Goal: Transaction & Acquisition: Purchase product/service

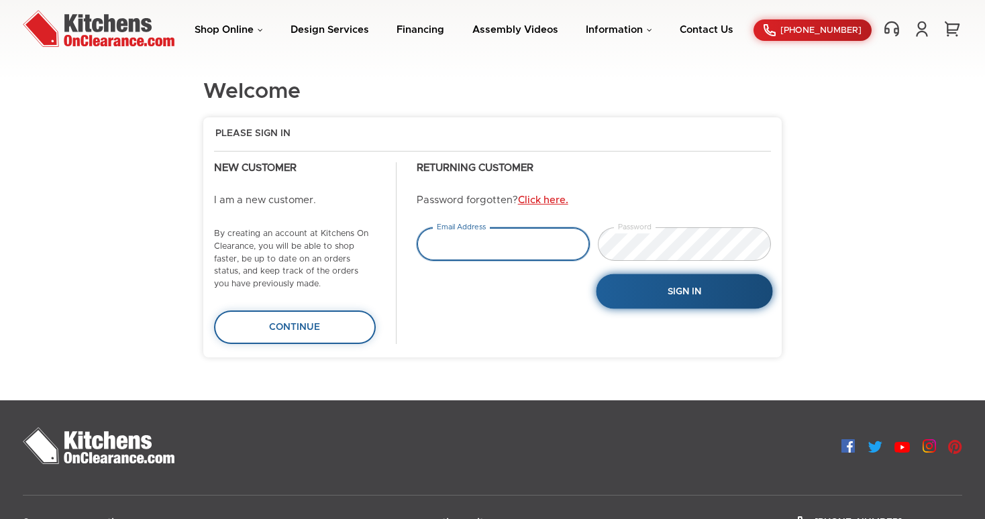
type input "[EMAIL_ADDRESS][PERSON_NAME][DOMAIN_NAME]"
click at [685, 291] on span "Sign In" at bounding box center [684, 291] width 34 height 9
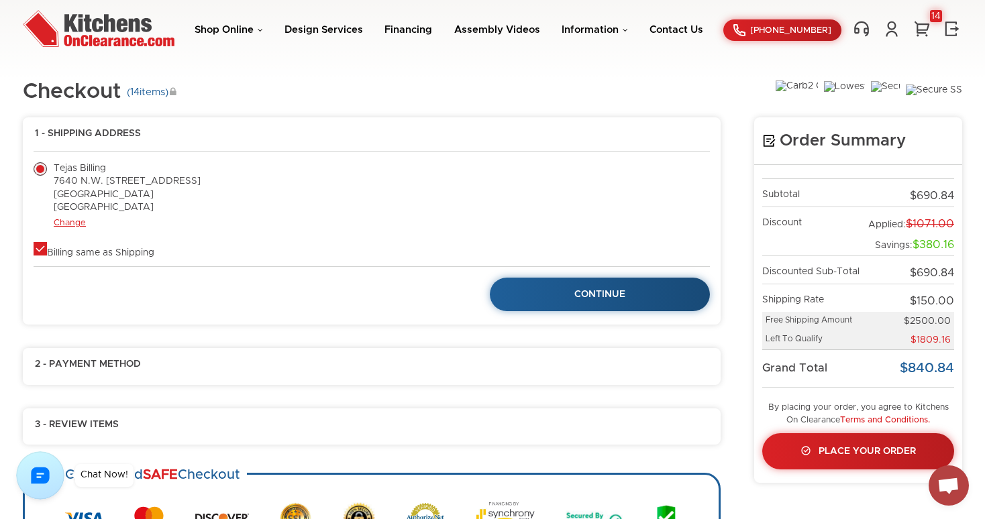
click at [38, 248] on label "Billing same as Shipping" at bounding box center [94, 252] width 121 height 9
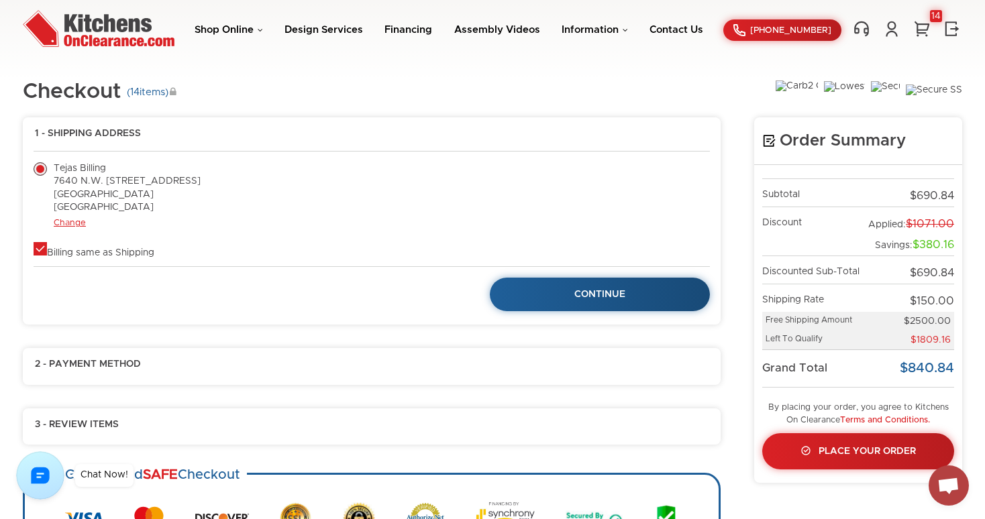
click at [38, 248] on label "Billing same as Shipping" at bounding box center [94, 252] width 121 height 9
click at [596, 295] on span "Continue" at bounding box center [600, 294] width 52 height 9
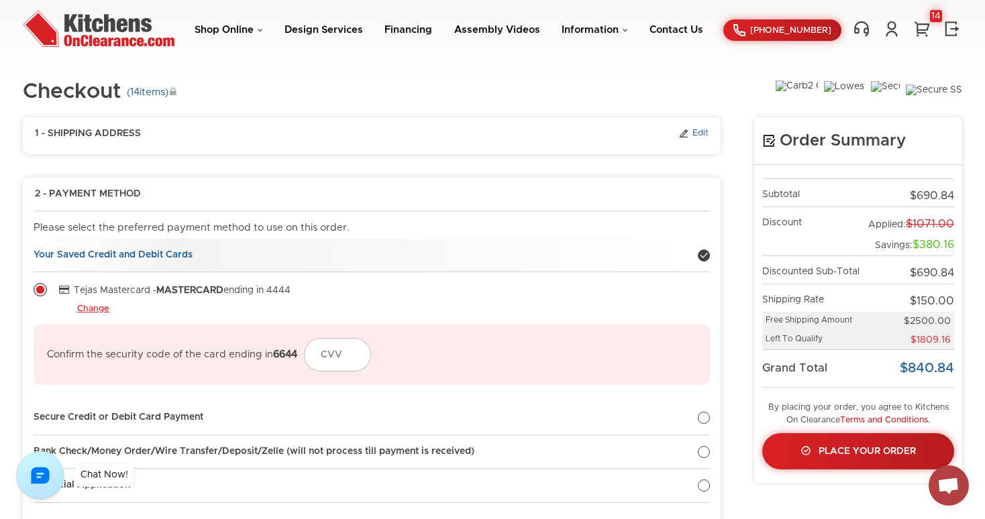
click at [696, 137] on link "Edit" at bounding box center [693, 134] width 30 height 12
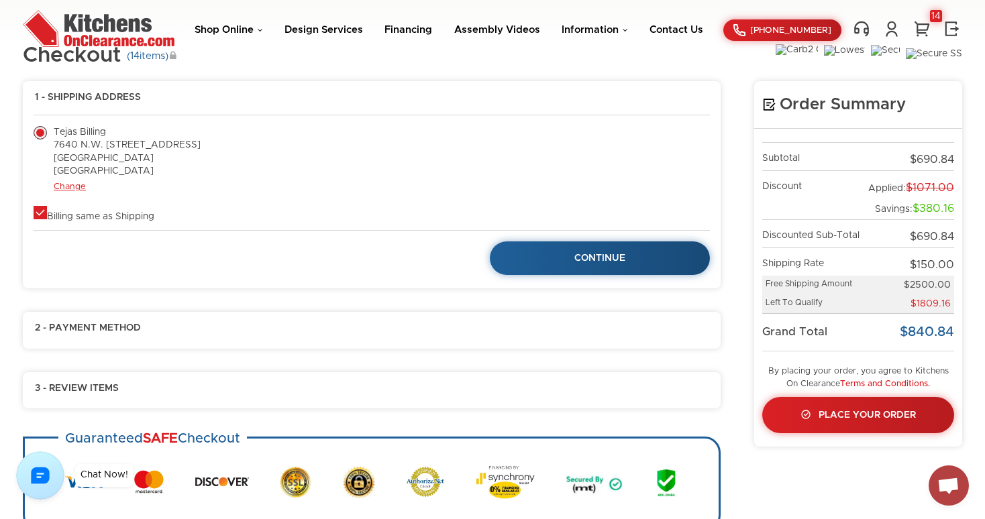
scroll to position [50, 0]
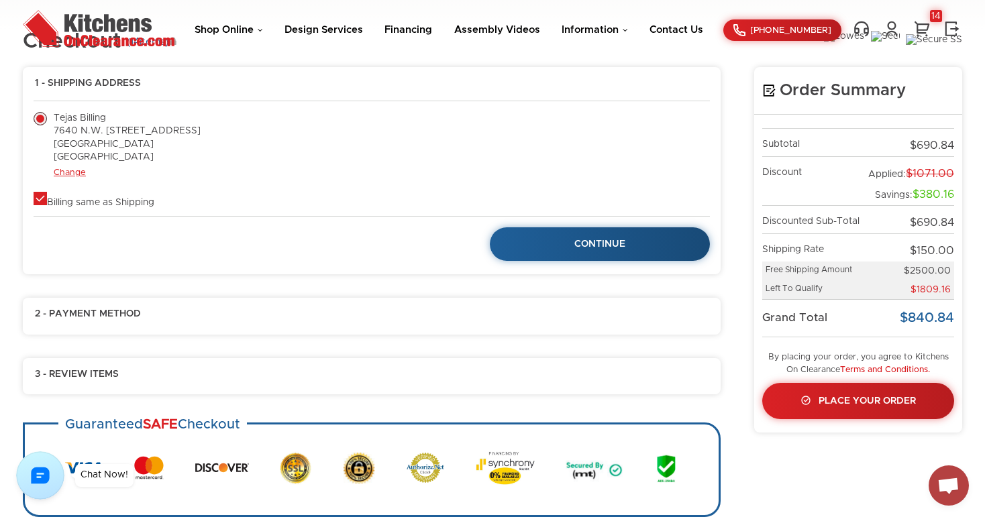
click at [72, 164] on label "Tejas Billing 7640 N.W. 25th Street, Unit 102 Miami, FL 33122 United States" at bounding box center [117, 138] width 167 height 52
click at [71, 169] on link "Change" at bounding box center [70, 172] width 32 height 9
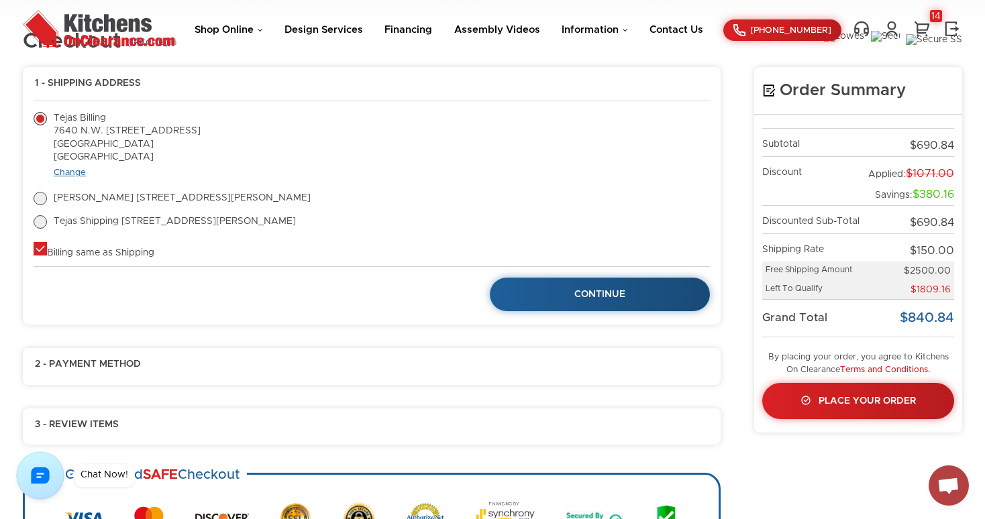
click at [74, 173] on link "Change" at bounding box center [70, 172] width 32 height 9
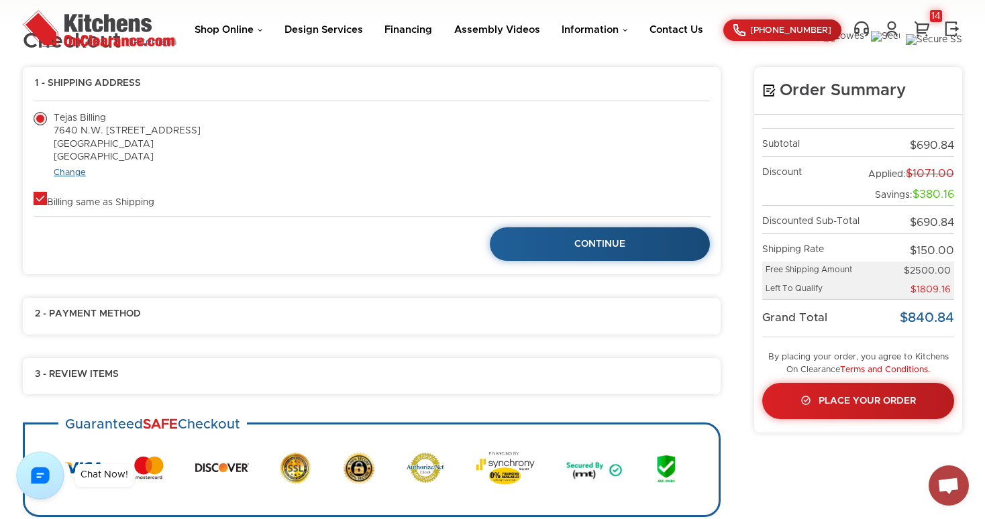
click at [74, 173] on link "Change" at bounding box center [70, 172] width 32 height 9
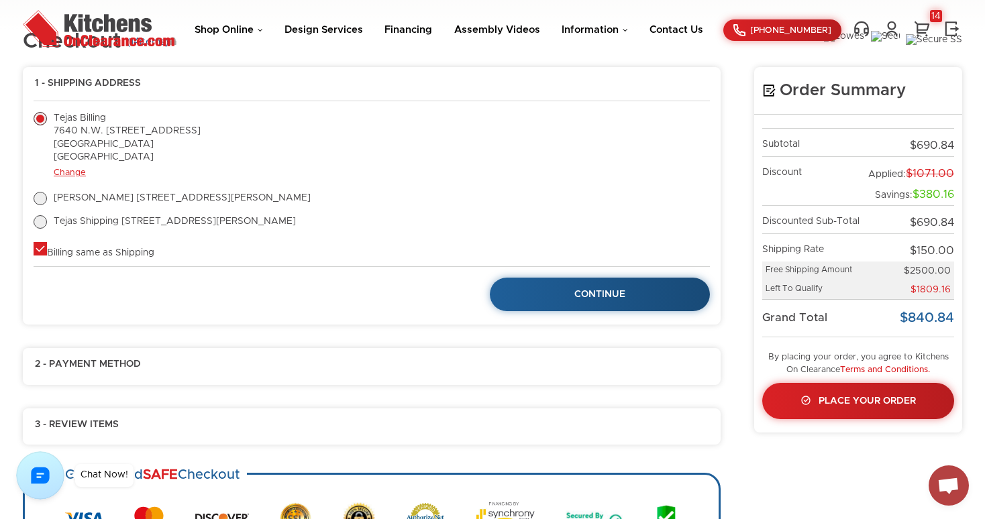
click at [41, 248] on label "Billing same as Shipping" at bounding box center [94, 252] width 121 height 9
checkbox input "true"
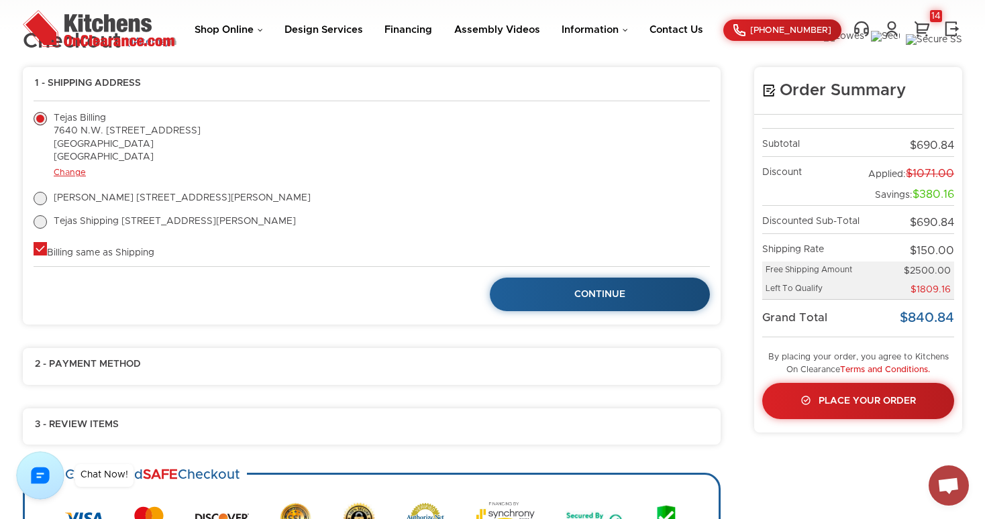
click at [44, 198] on label "Tejas Hapani 665 Demario Mountain, Apt. 273 Westtown, TX 03225 United States" at bounding box center [172, 198] width 277 height 13
radio input "true"
click at [44, 198] on label "Tejas Hapani 665 Demario Mountain, Apt. 273 Westtown, TX 03225 United States" at bounding box center [172, 198] width 277 height 13
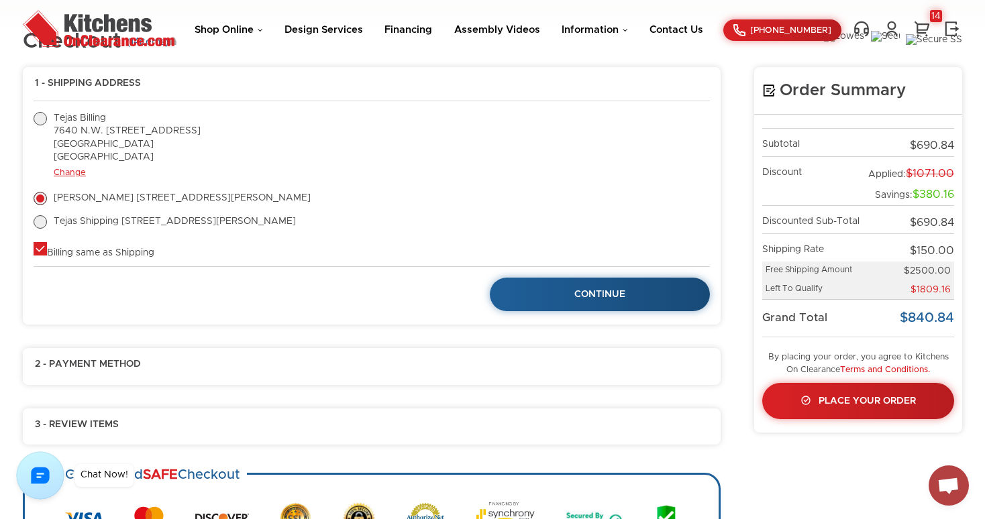
click at [42, 117] on label "Tejas Billing 7640 N.W. 25th Street, Unit 102 Miami, FL 33122 United States" at bounding box center [117, 138] width 167 height 52
radio input "true"
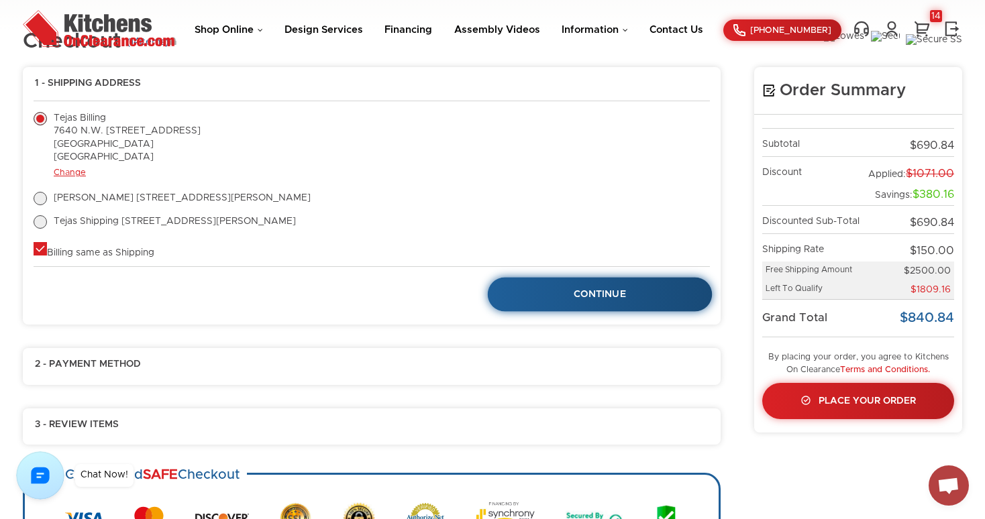
click at [564, 291] on link "Continue" at bounding box center [600, 294] width 225 height 34
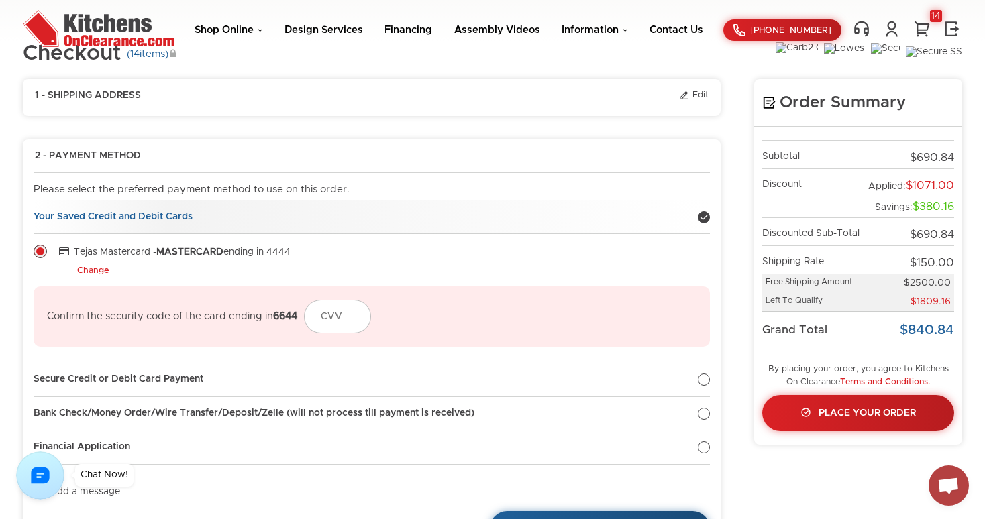
scroll to position [0, 0]
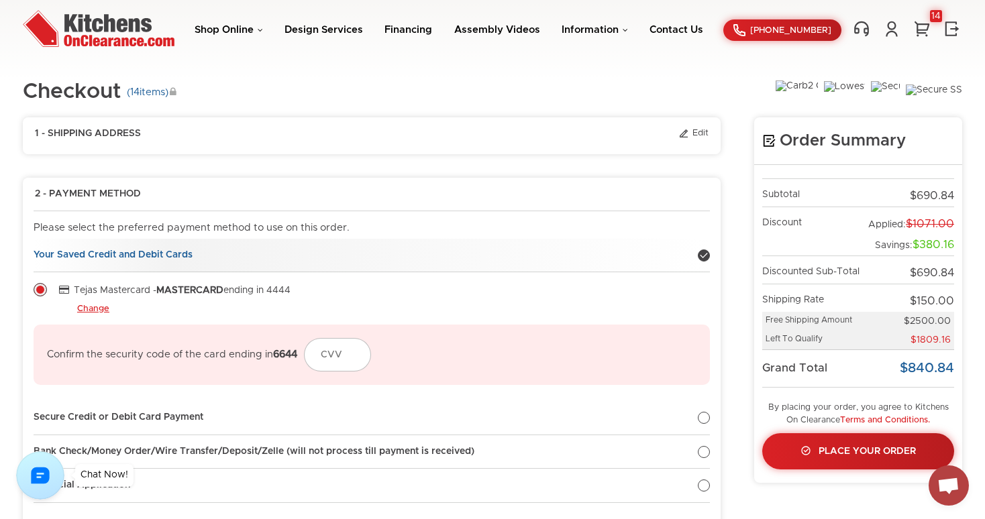
click at [170, 253] on strong "Your Saved Credit and Debit Cards" at bounding box center [113, 254] width 159 height 9
click at [100, 309] on link "Change" at bounding box center [93, 309] width 32 height 11
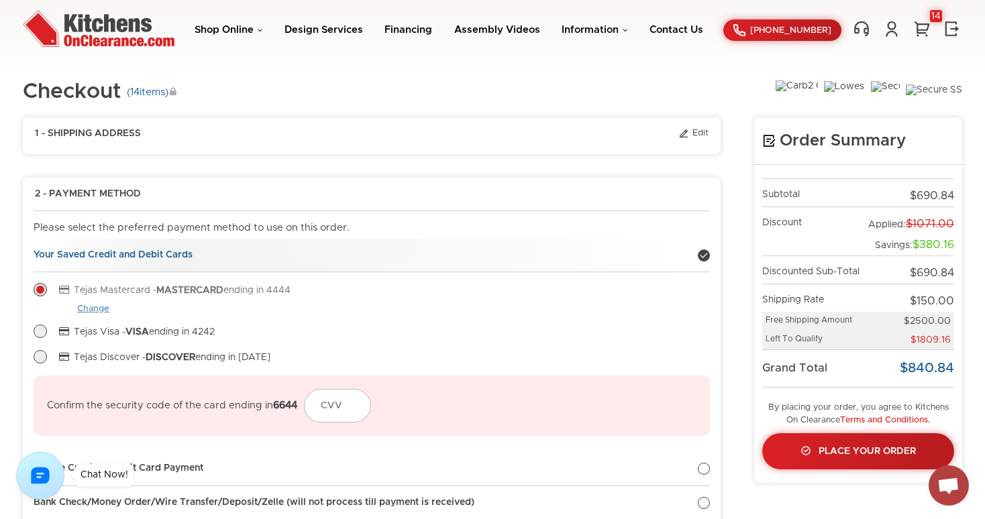
click at [100, 309] on link "Change" at bounding box center [93, 309] width 32 height 11
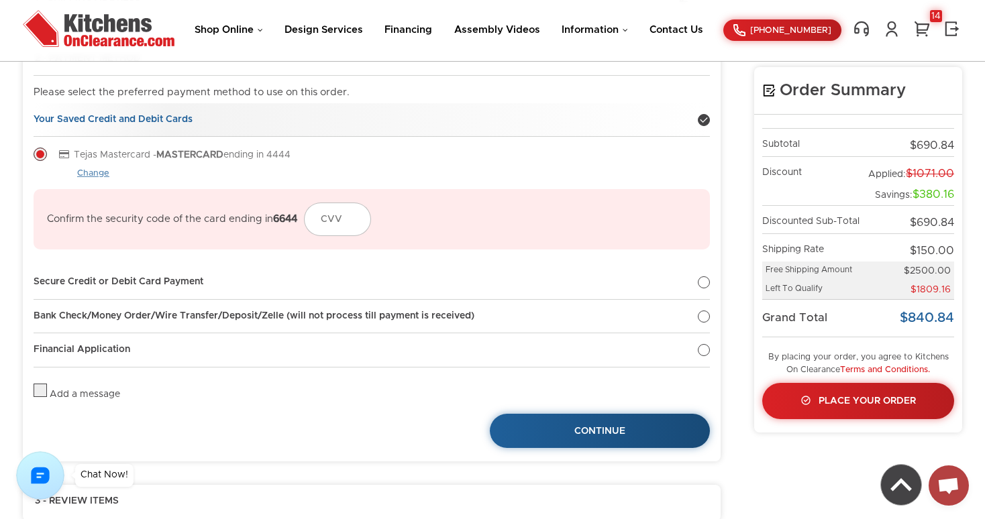
scroll to position [164, 0]
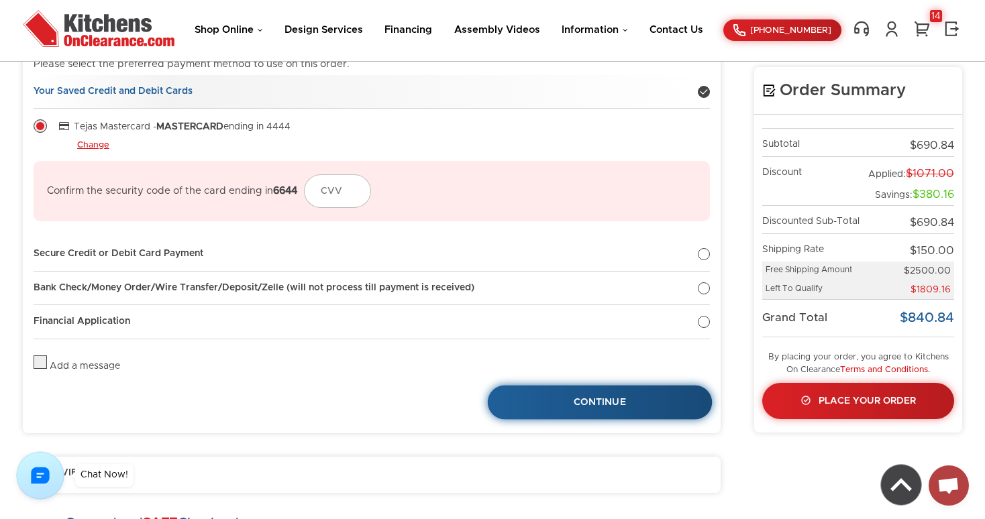
click at [635, 397] on link "Continue" at bounding box center [600, 403] width 225 height 34
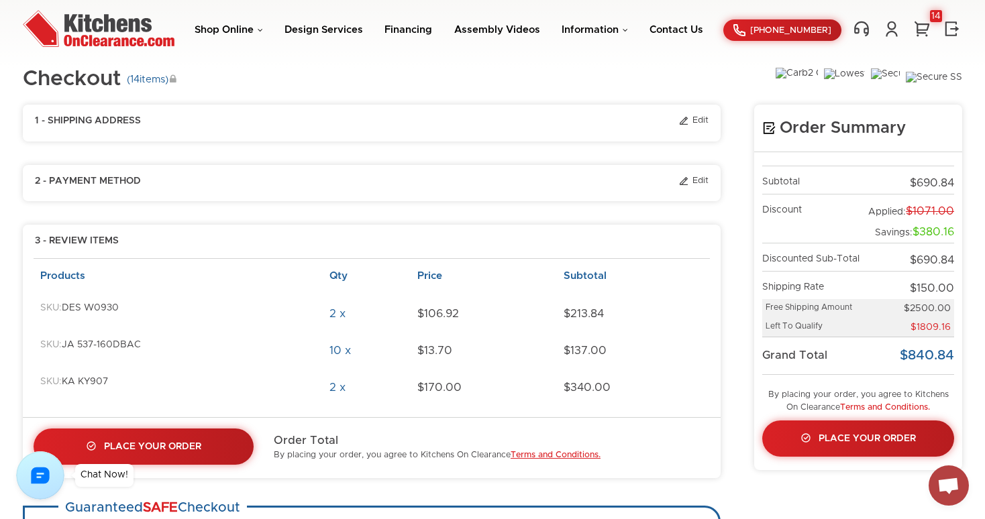
scroll to position [0, 0]
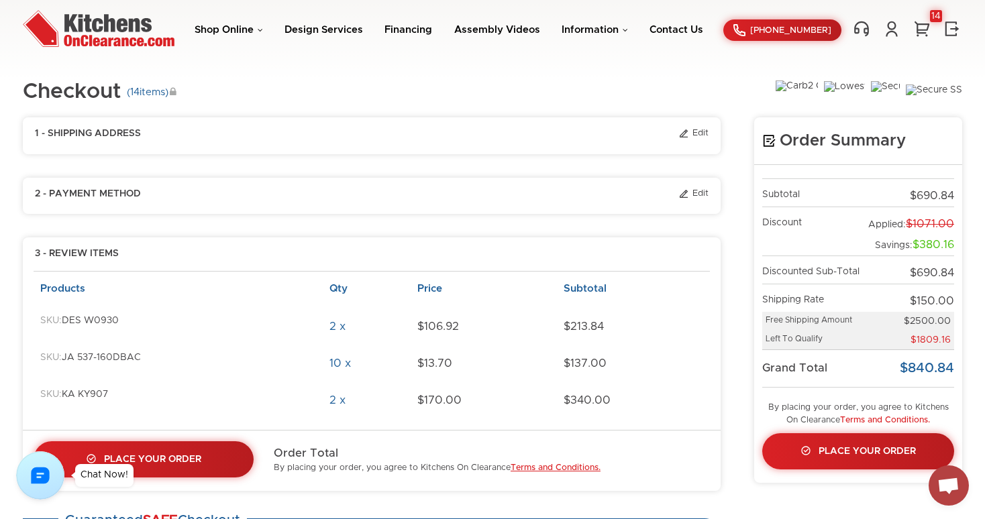
click at [154, 93] on small "( 14 items)" at bounding box center [152, 93] width 50 height 12
click at [920, 23] on link "14" at bounding box center [922, 28] width 20 height 17
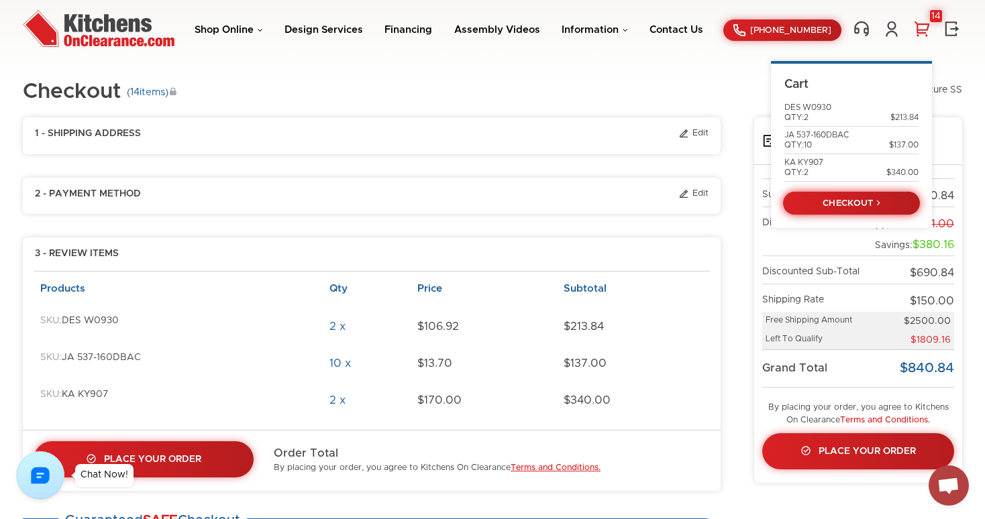
click at [853, 199] on link "CHECKOUT" at bounding box center [851, 202] width 137 height 23
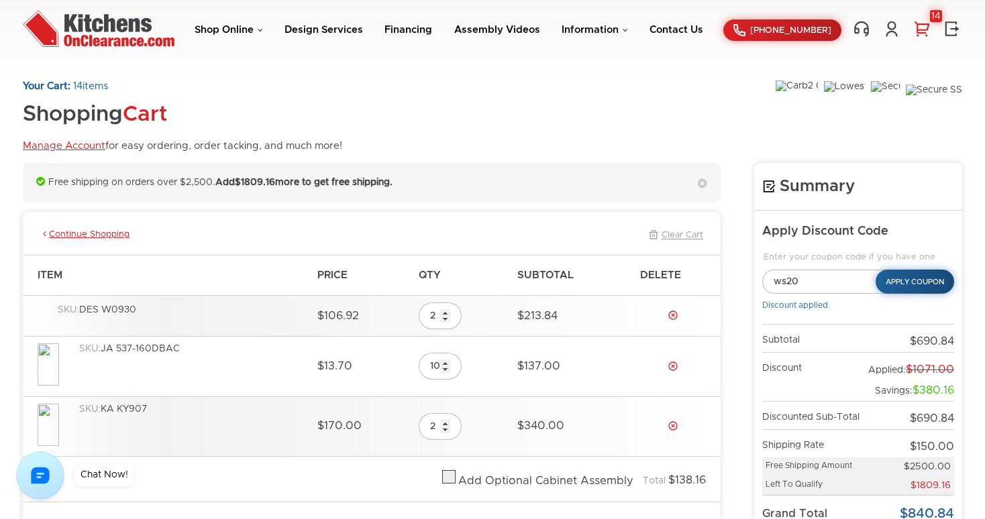
click at [929, 26] on link "14" at bounding box center [922, 28] width 20 height 17
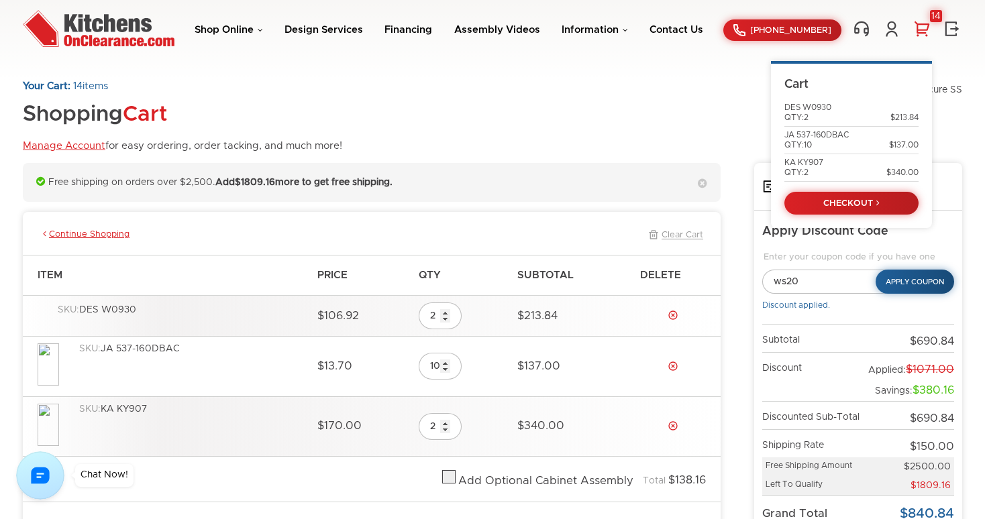
click at [675, 111] on div "Your Cart: 14 items Shopping Cart Manage Account for easy ordering, order tacki…" at bounding box center [492, 122] width 939 height 83
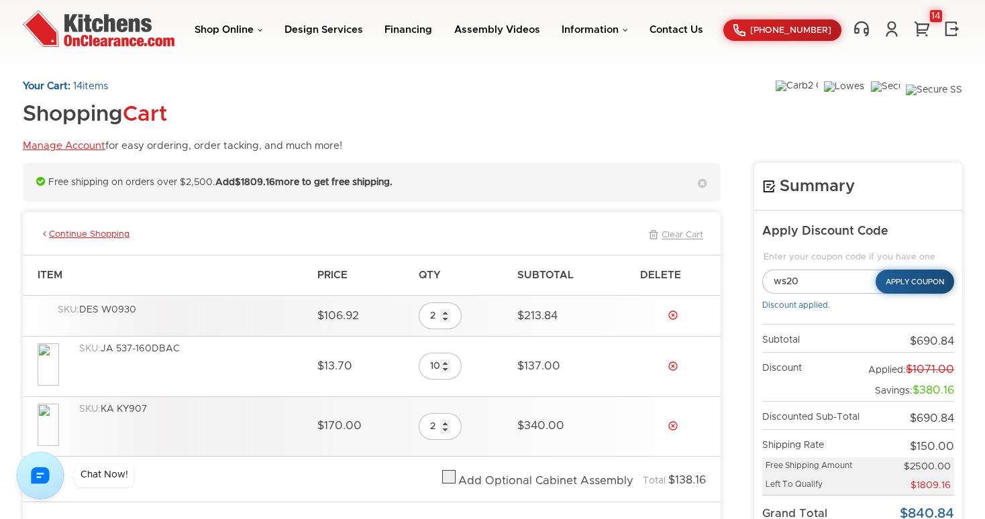
click at [146, 25] on img at bounding box center [99, 28] width 152 height 37
click at [263, 30] on link "Shop Online" at bounding box center [229, 30] width 68 height 10
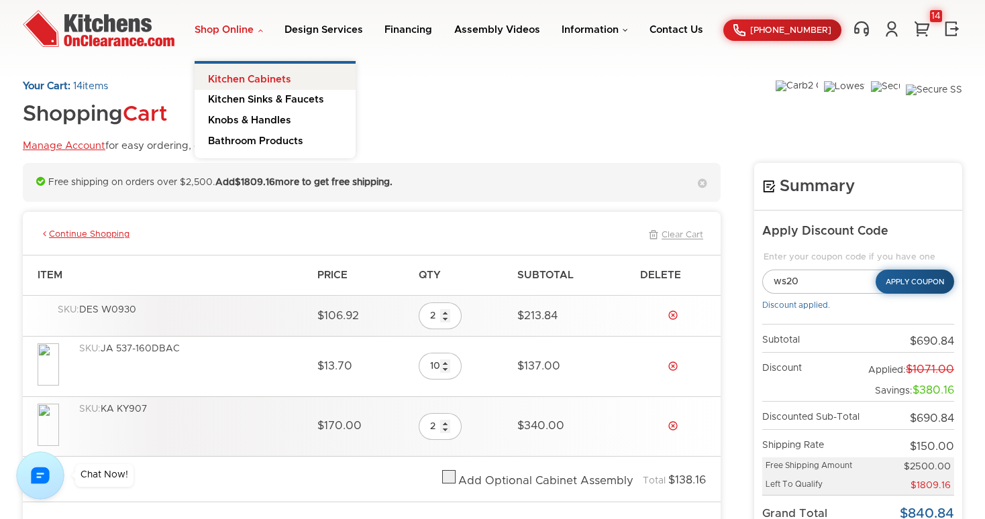
click at [258, 82] on link "Kitchen Cabinets" at bounding box center [275, 77] width 161 height 27
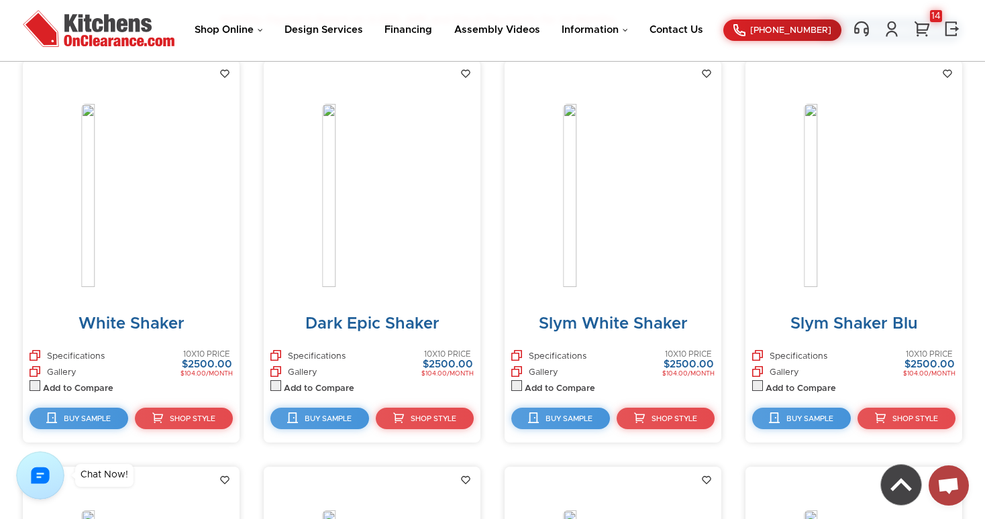
scroll to position [556, 0]
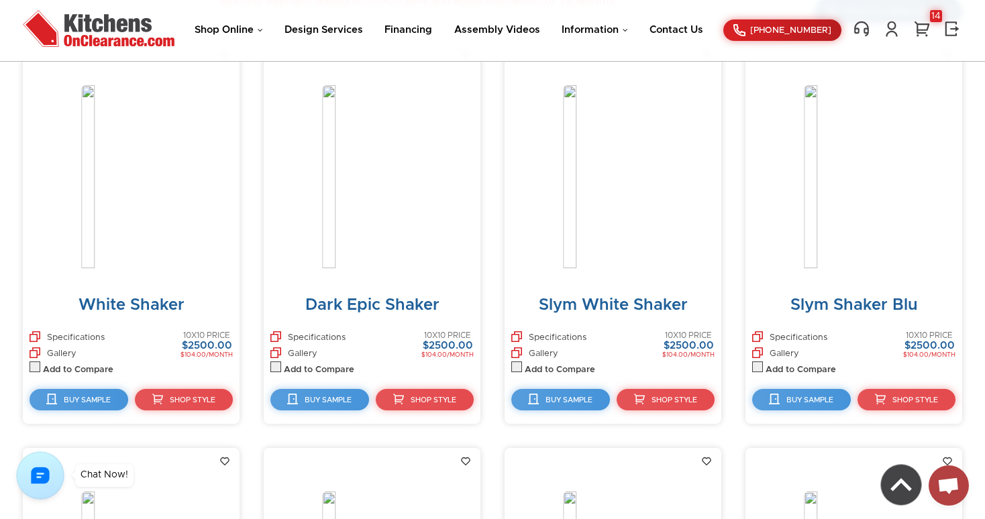
click at [588, 187] on img at bounding box center [613, 184] width 101 height 199
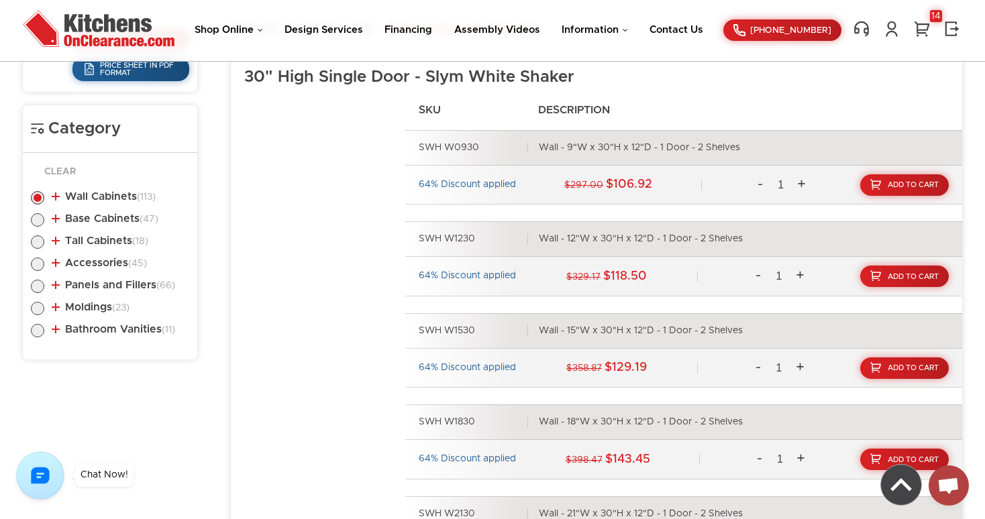
scroll to position [600, 0]
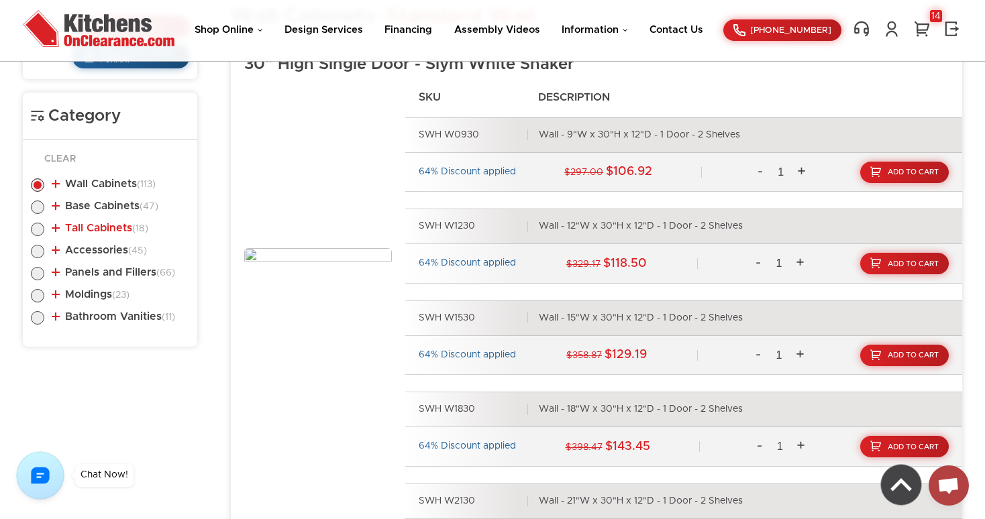
click at [54, 227] on link "Tall Cabinets (18)" at bounding box center [100, 228] width 97 height 11
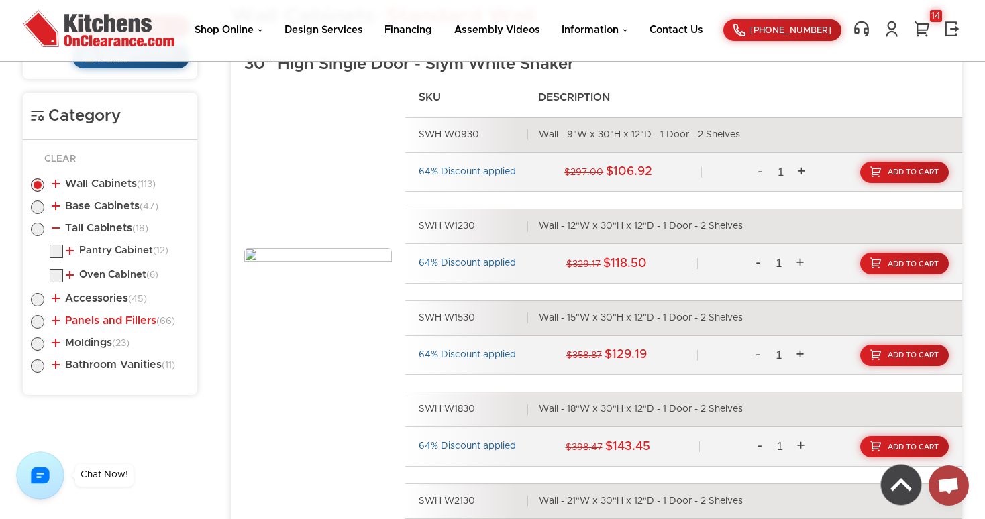
click at [61, 317] on link "Panels and Fillers (66)" at bounding box center [113, 320] width 123 height 11
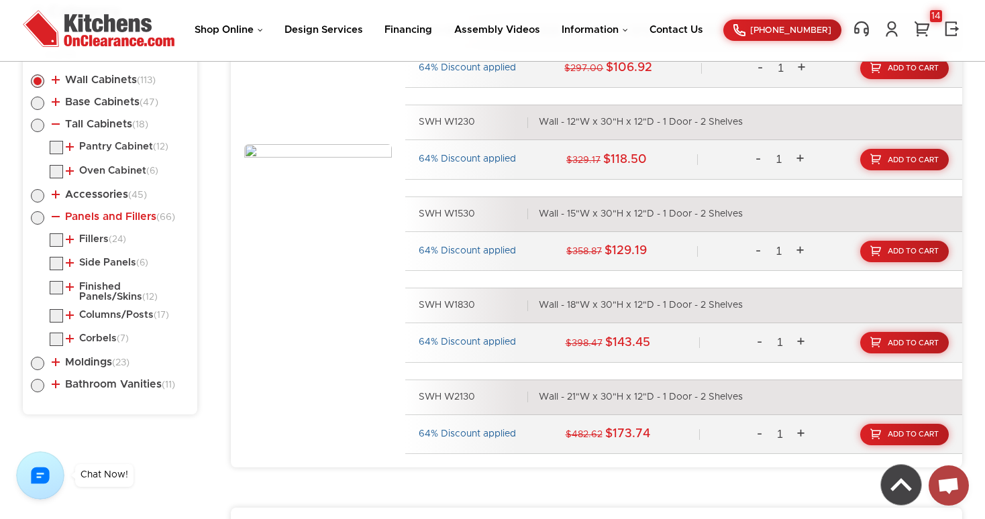
scroll to position [705, 0]
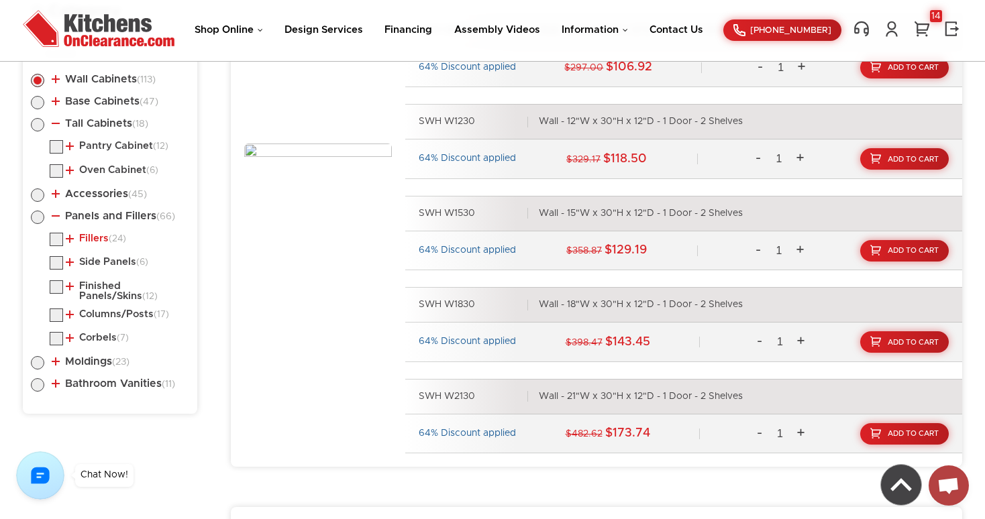
click at [68, 239] on link "Fillers (24)" at bounding box center [96, 238] width 60 height 11
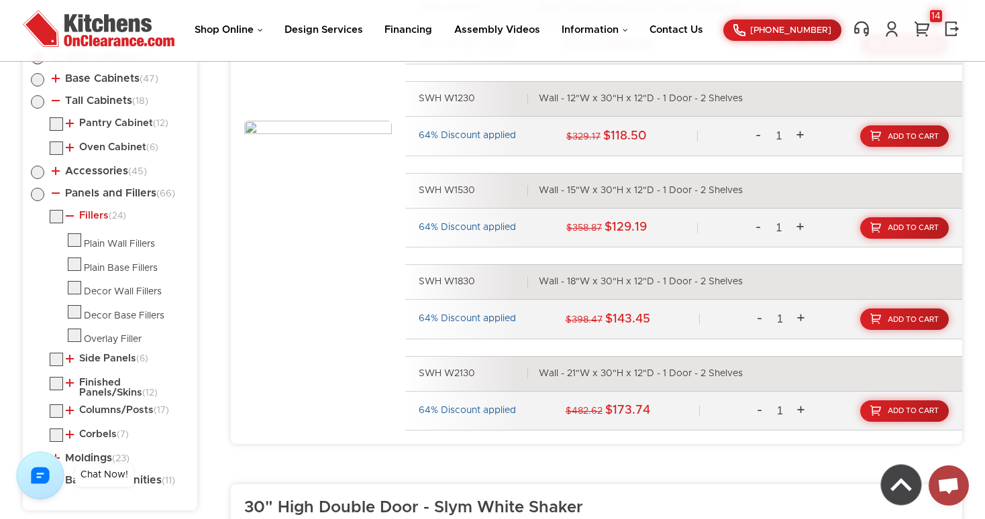
scroll to position [734, 0]
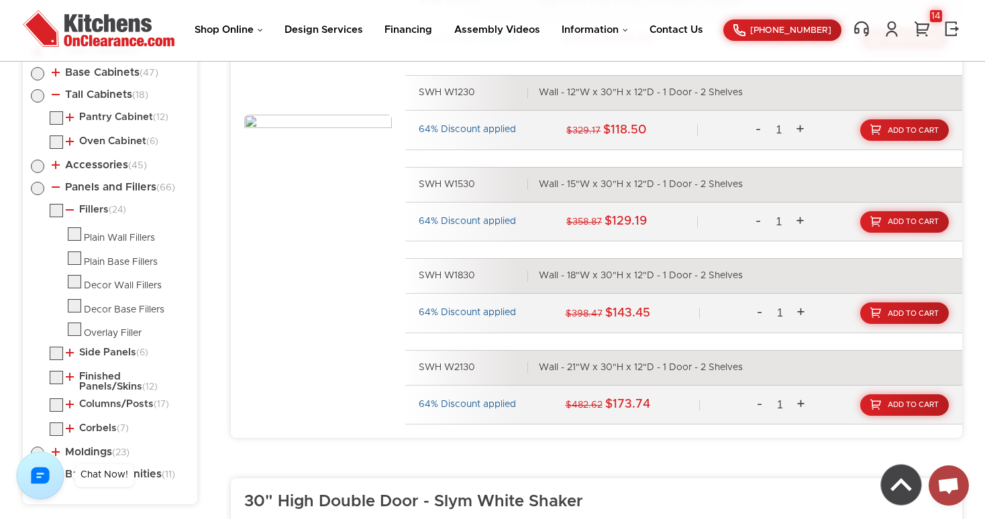
click at [78, 233] on label at bounding box center [74, 237] width 13 height 9
checkbox input "true"
radio input "false"
radio input "true"
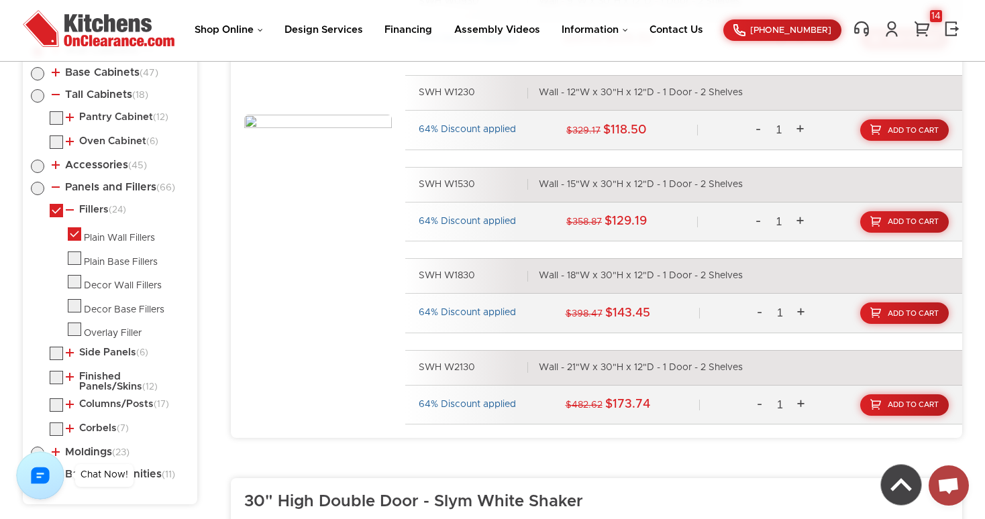
checkbox input "true"
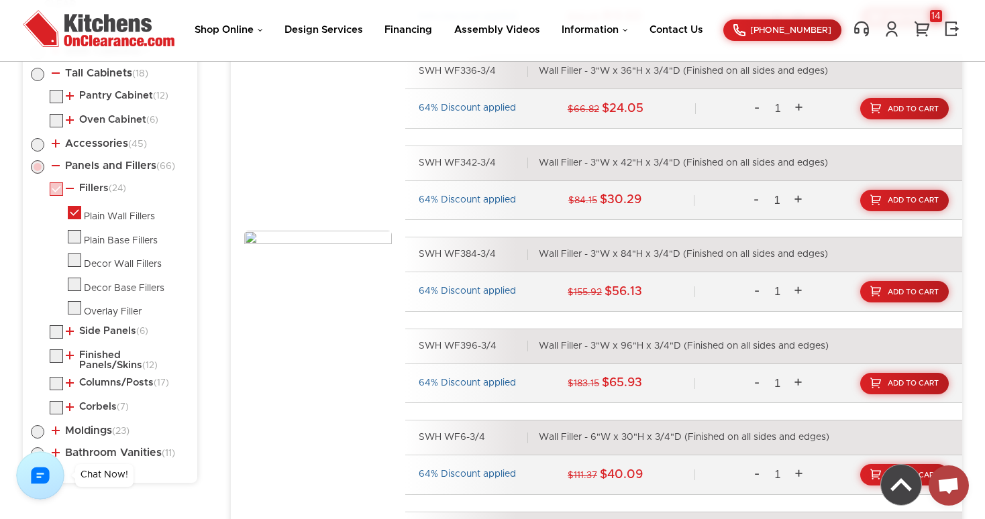
scroll to position [768, 0]
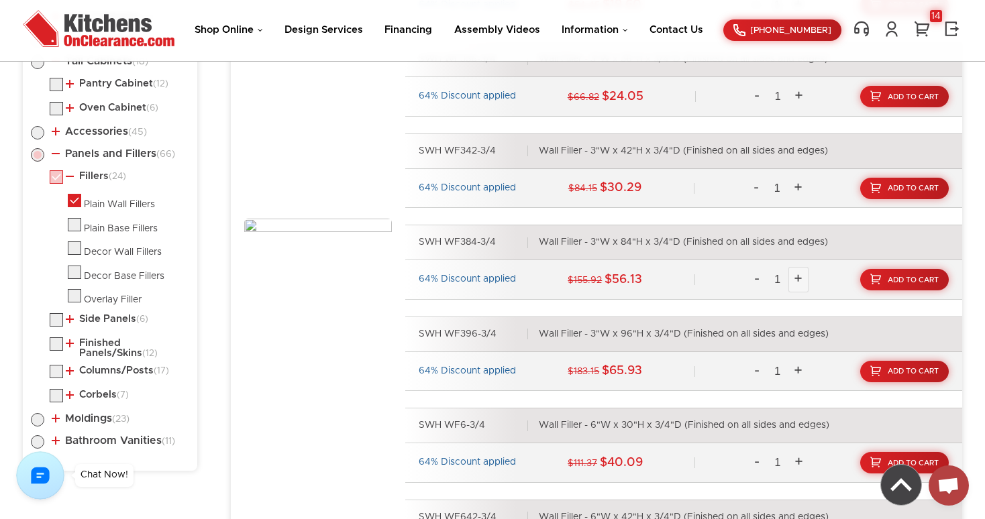
click at [803, 277] on link "+" at bounding box center [798, 279] width 20 height 25
click at [759, 278] on link "-" at bounding box center [757, 279] width 20 height 25
type input "2"
click at [894, 282] on span "Add To Cart" at bounding box center [914, 279] width 52 height 7
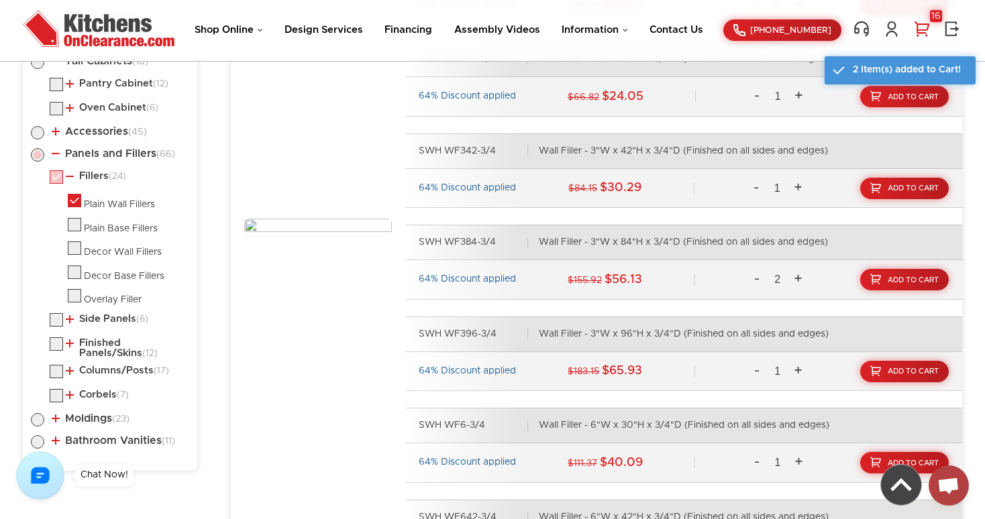
click at [931, 21] on div "16" at bounding box center [936, 16] width 12 height 12
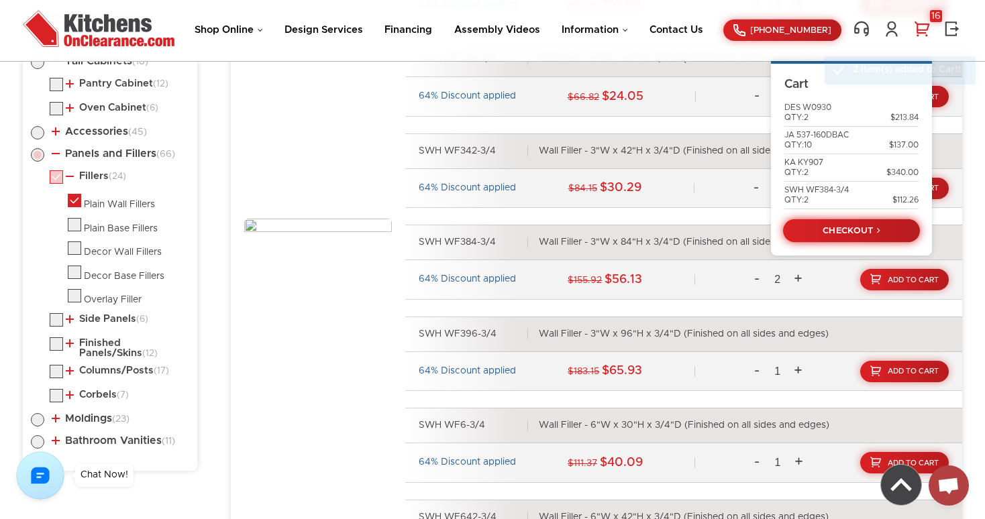
click at [857, 230] on link "CHECKOUT" at bounding box center [851, 230] width 137 height 23
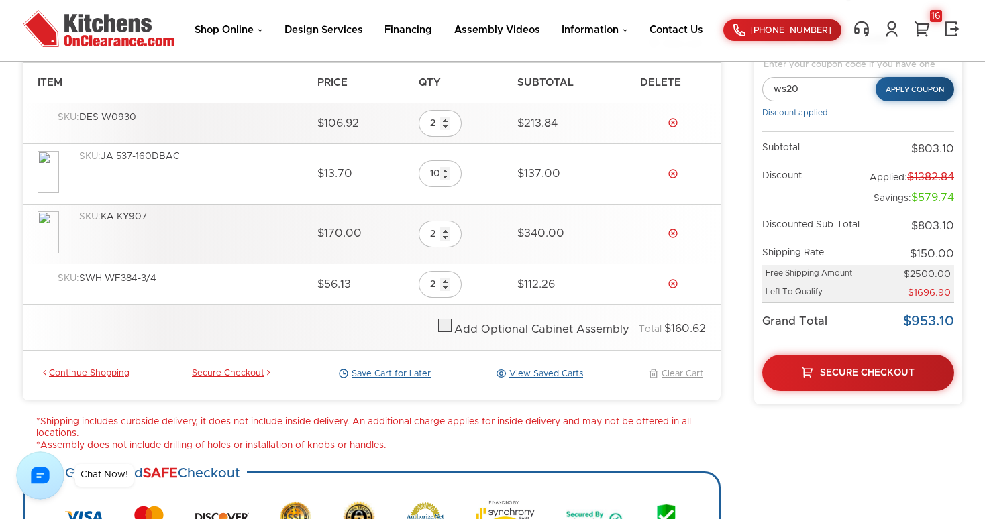
scroll to position [190, 0]
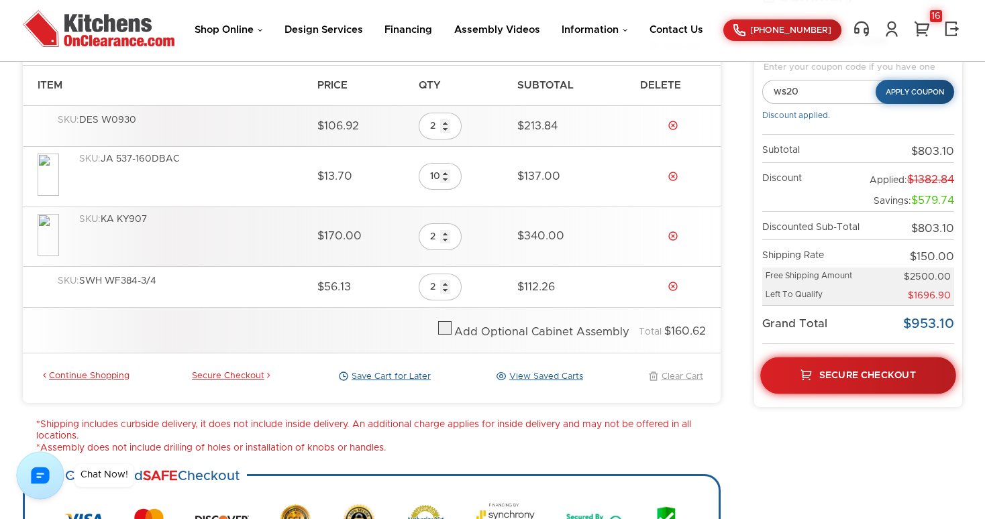
click at [853, 378] on span "Secure Checkout" at bounding box center [867, 374] width 97 height 9
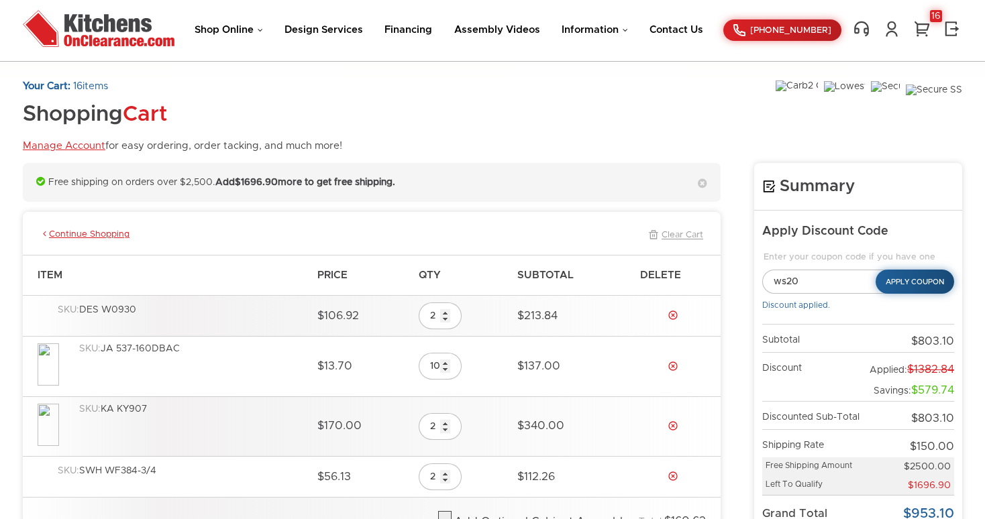
scroll to position [188, 0]
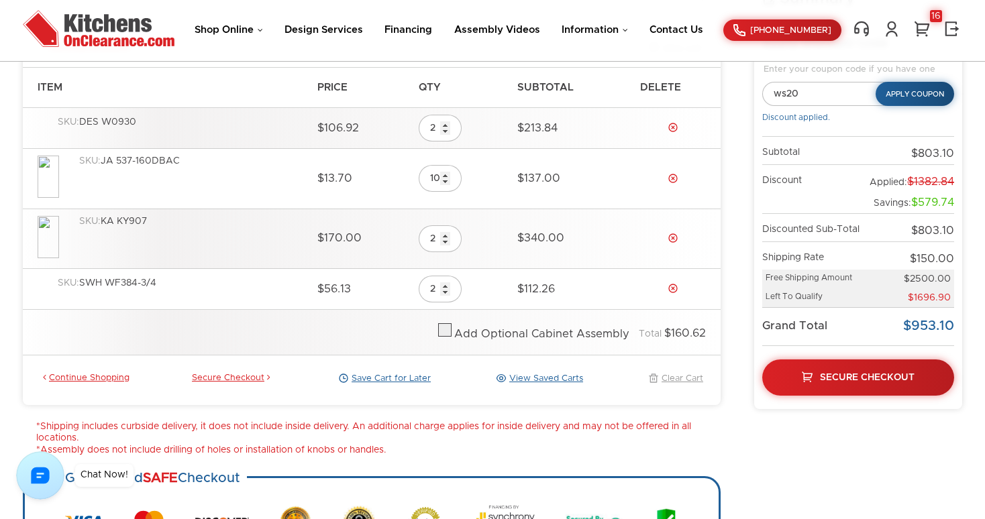
click at [450, 335] on label at bounding box center [444, 333] width 13 height 9
checkbox input "true"
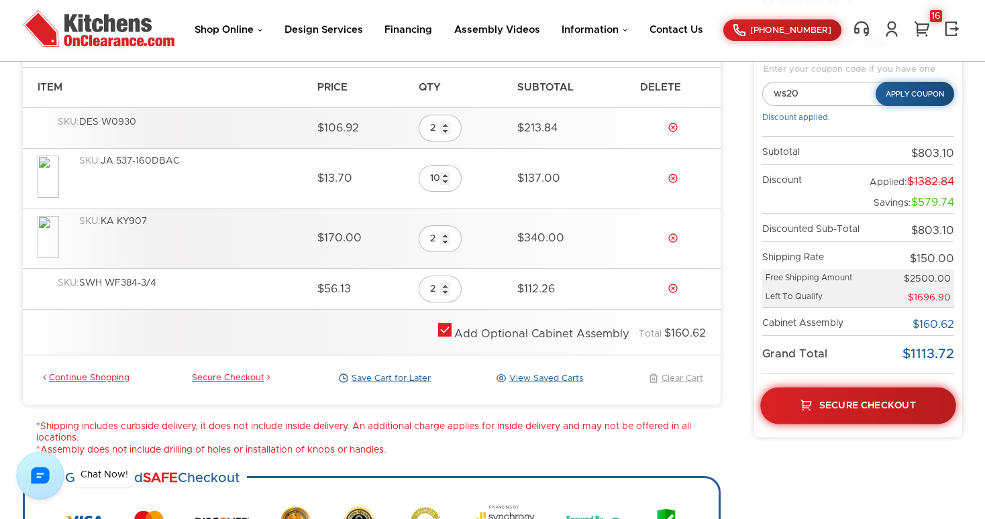
click at [867, 410] on span "Secure Checkout" at bounding box center [867, 405] width 97 height 9
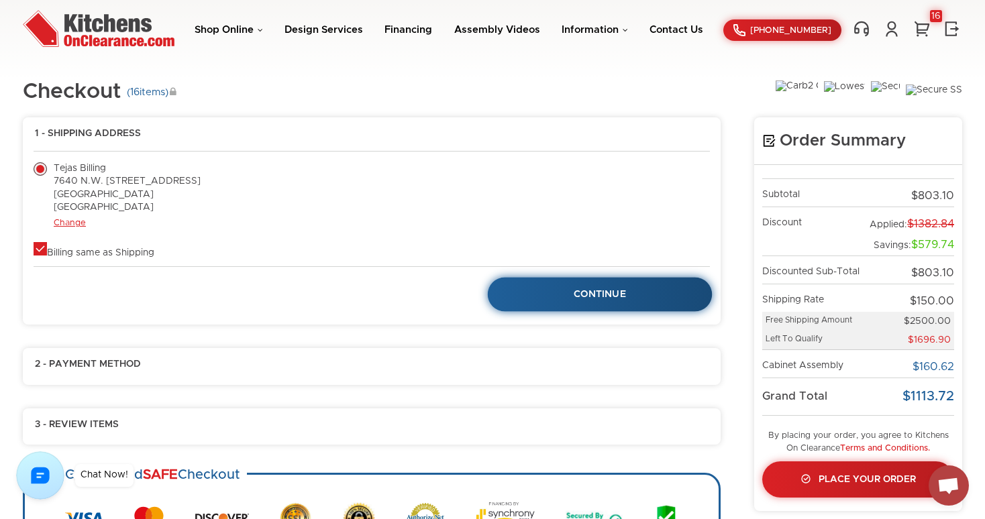
click at [602, 292] on span "Continue" at bounding box center [600, 294] width 52 height 9
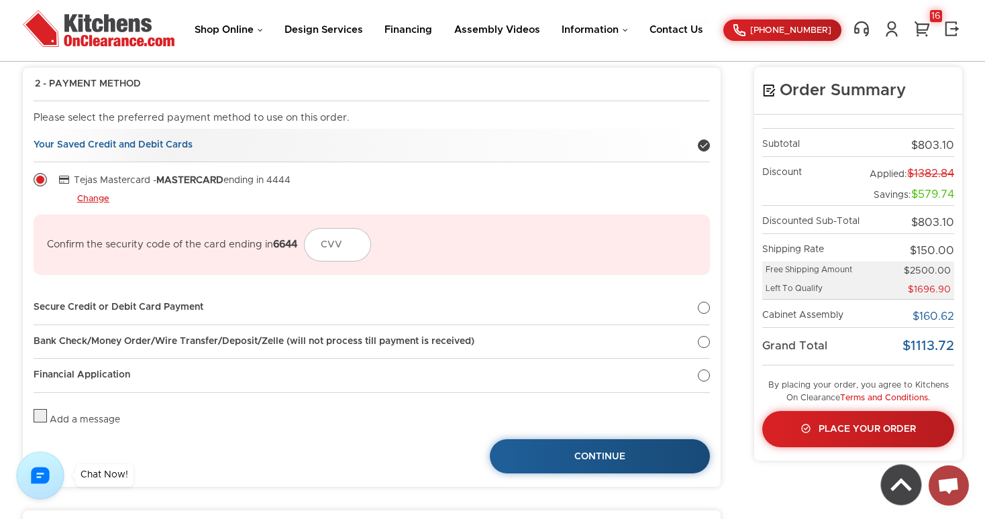
scroll to position [110, 0]
click at [705, 310] on div at bounding box center [704, 308] width 12 height 12
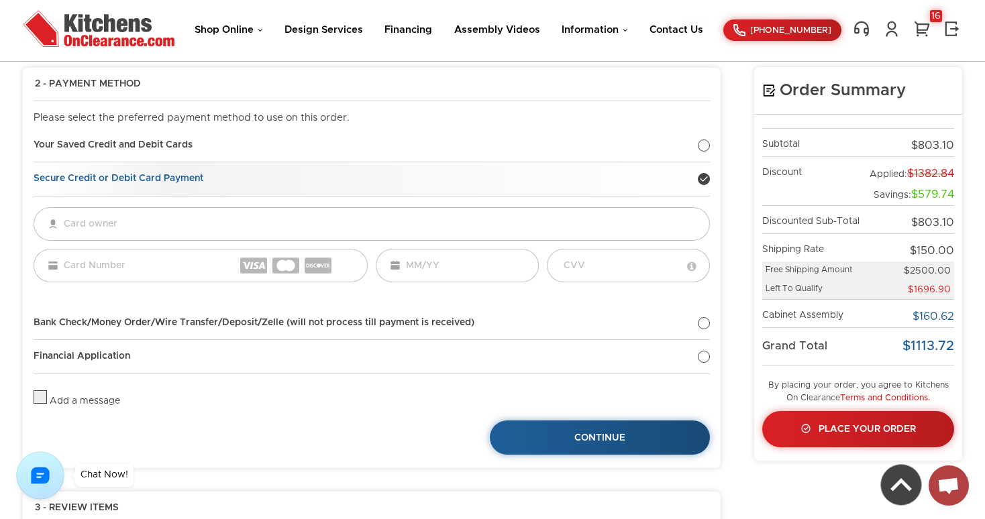
click at [706, 178] on div at bounding box center [704, 179] width 12 height 12
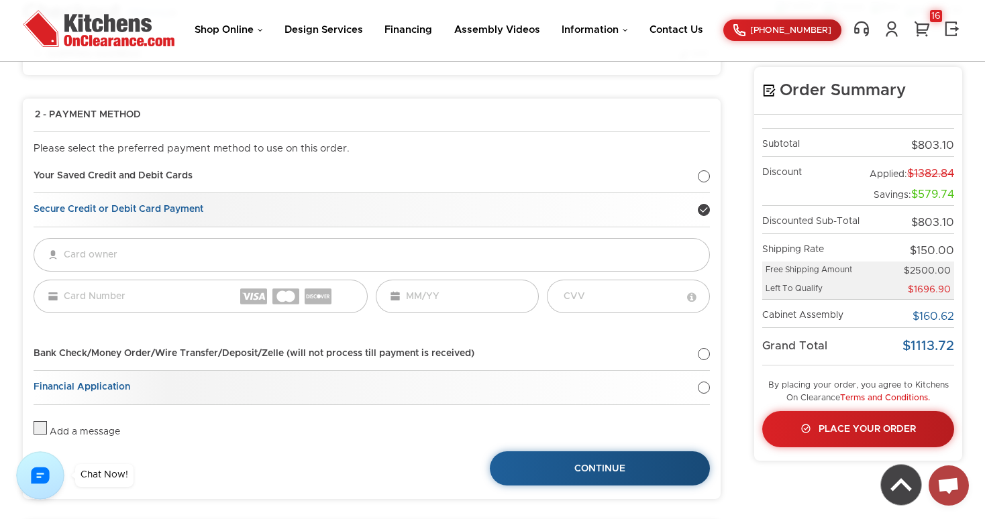
scroll to position [0, 0]
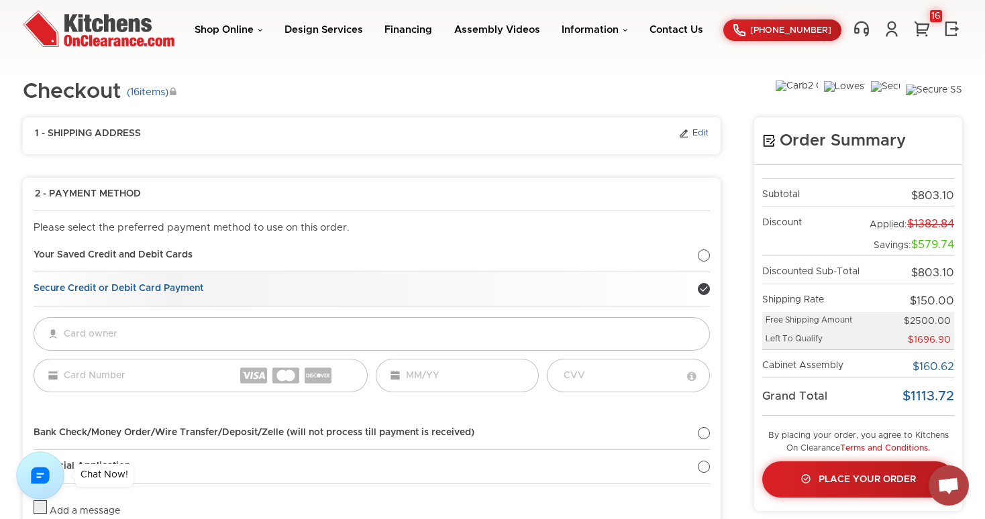
click at [706, 134] on link "Edit" at bounding box center [693, 134] width 30 height 12
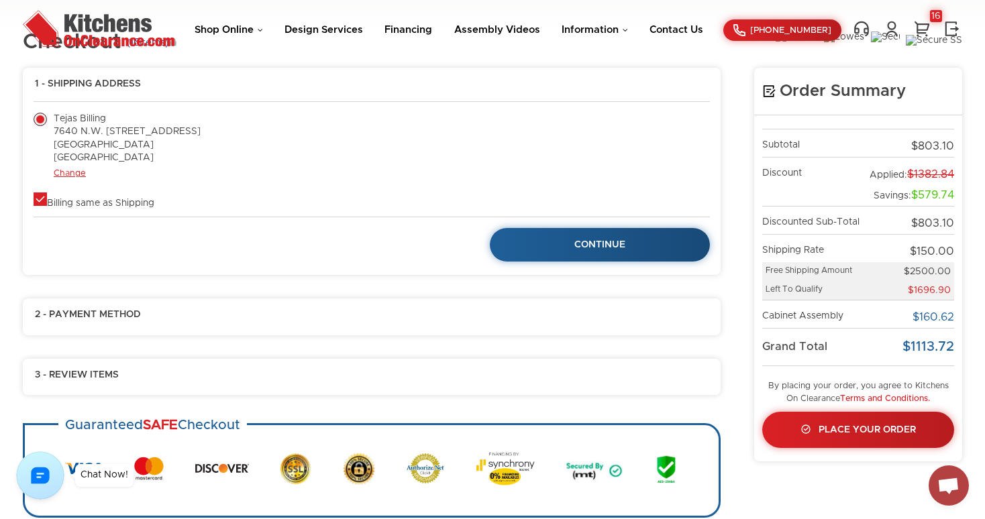
scroll to position [50, 0]
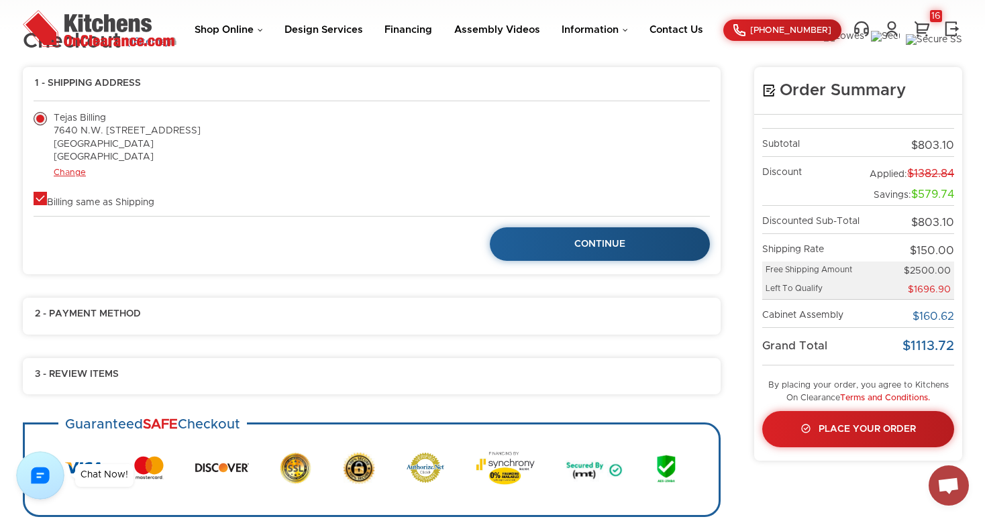
click at [40, 198] on label "Billing same as Shipping" at bounding box center [94, 202] width 121 height 9
checkbox input "true"
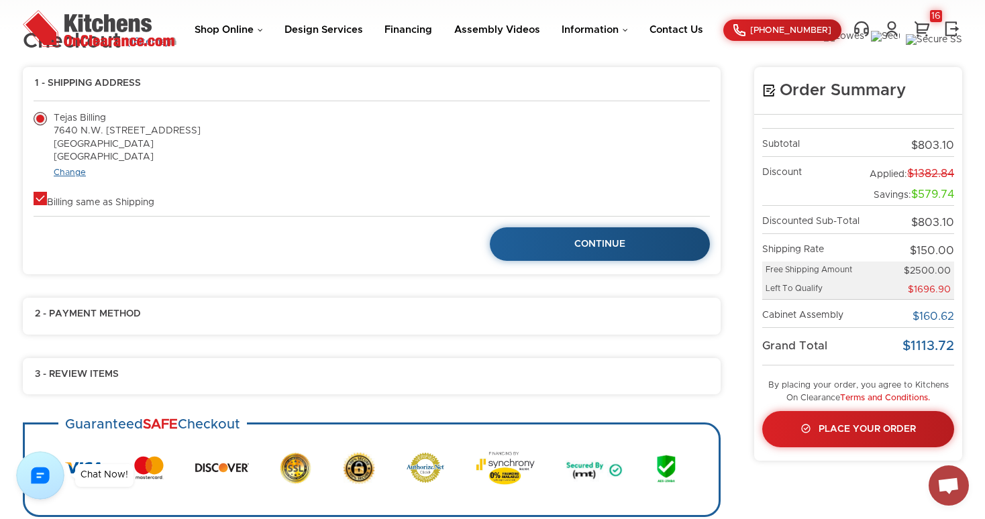
click at [78, 169] on link "Change" at bounding box center [70, 172] width 32 height 9
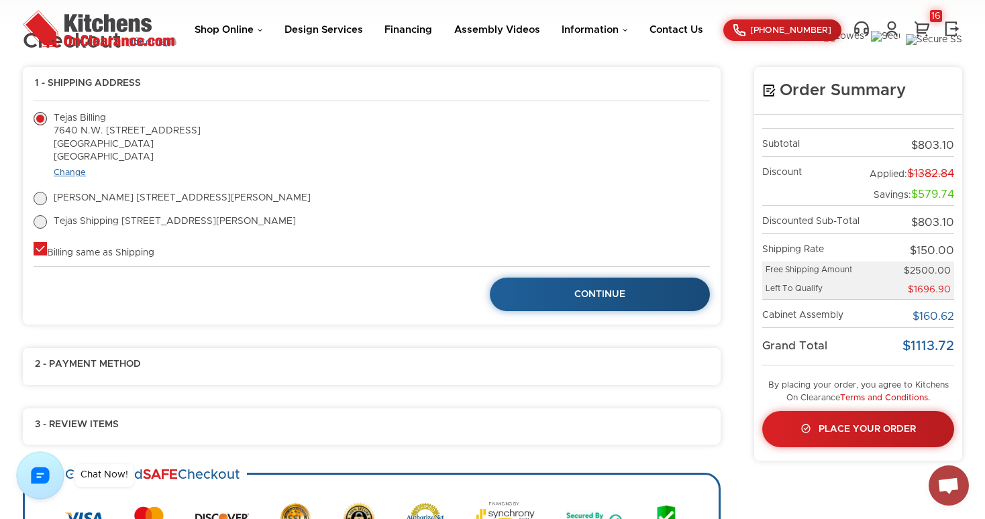
click at [78, 169] on link "Change" at bounding box center [70, 172] width 32 height 9
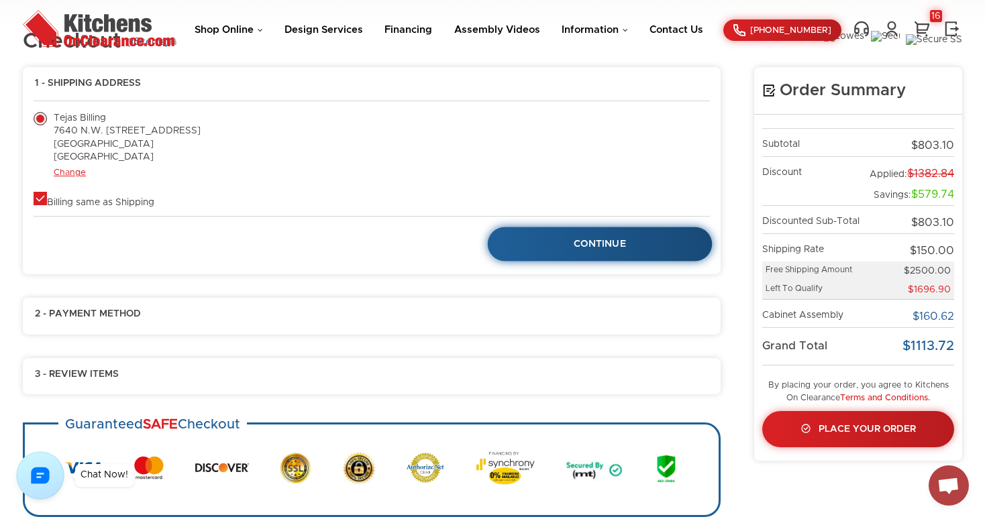
click at [617, 248] on span "Continue" at bounding box center [600, 244] width 52 height 9
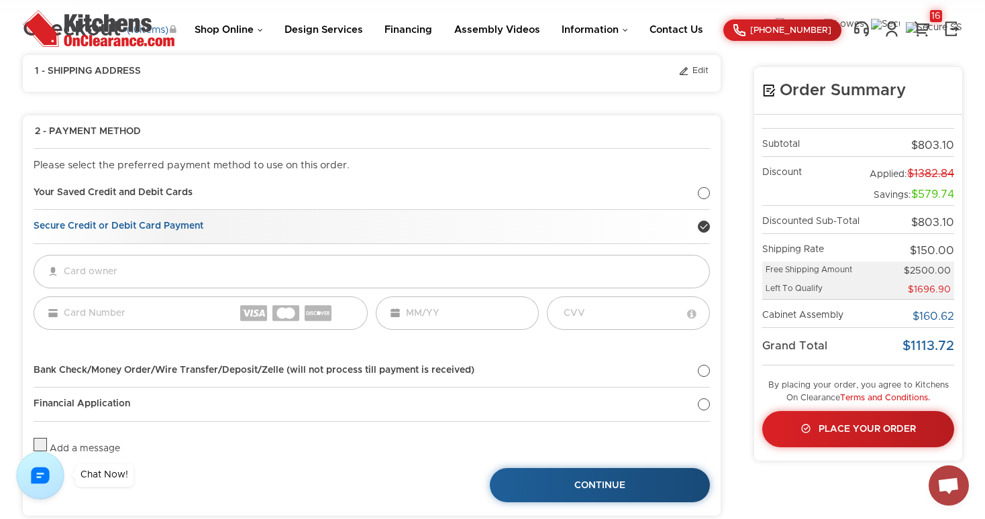
scroll to position [53, 0]
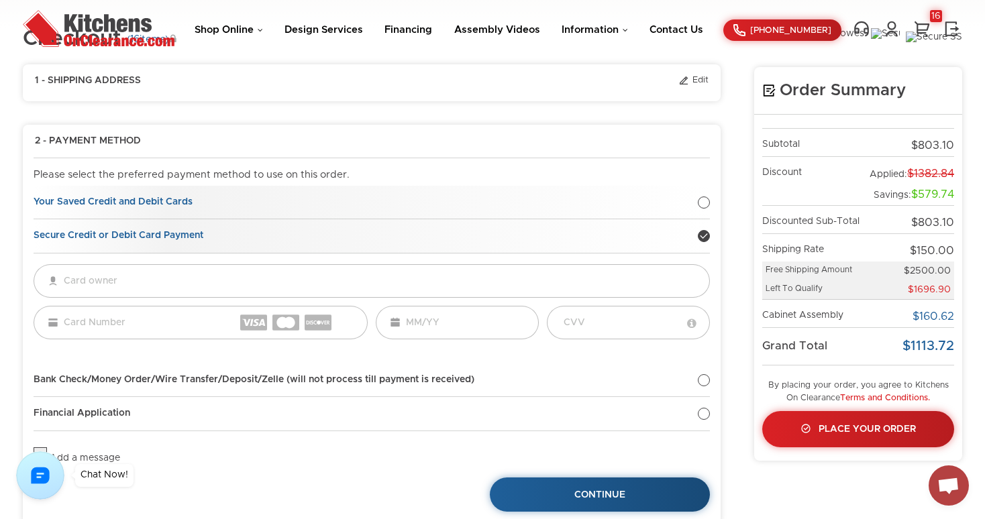
click at [703, 202] on div at bounding box center [704, 203] width 12 height 12
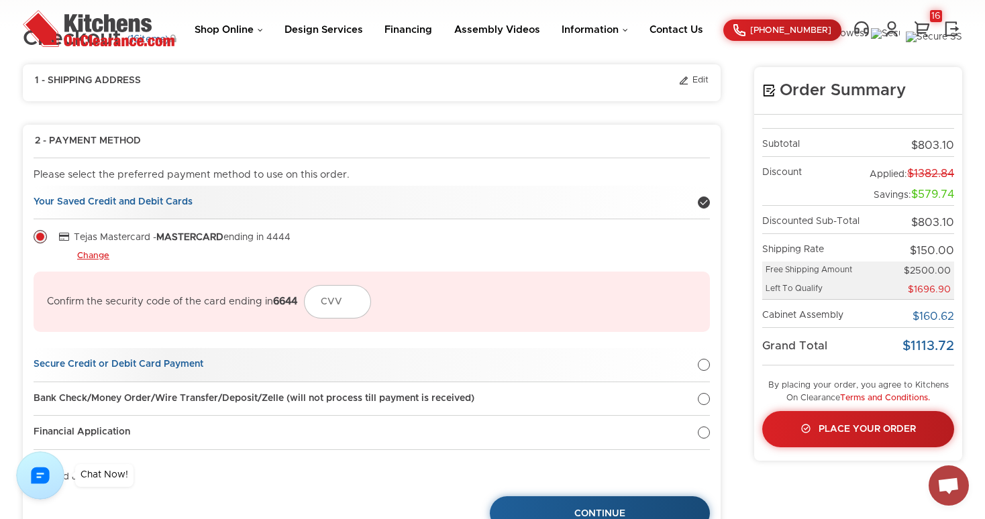
click at [708, 367] on div at bounding box center [704, 365] width 12 height 12
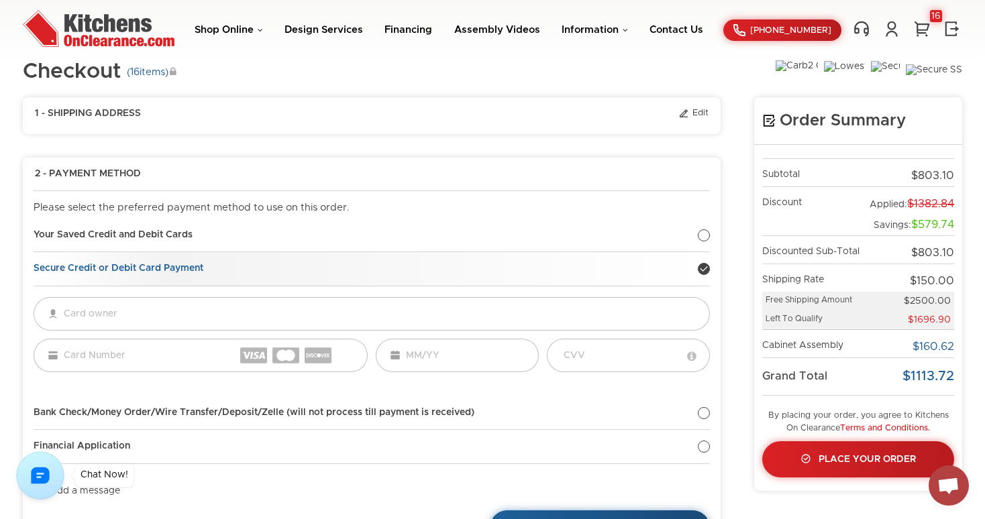
scroll to position [12, 0]
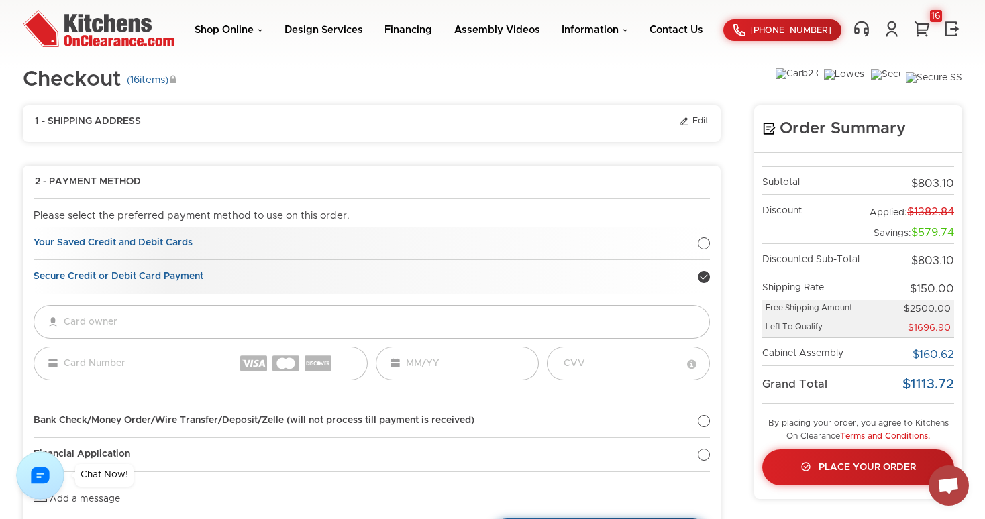
click at [707, 241] on div at bounding box center [704, 244] width 12 height 12
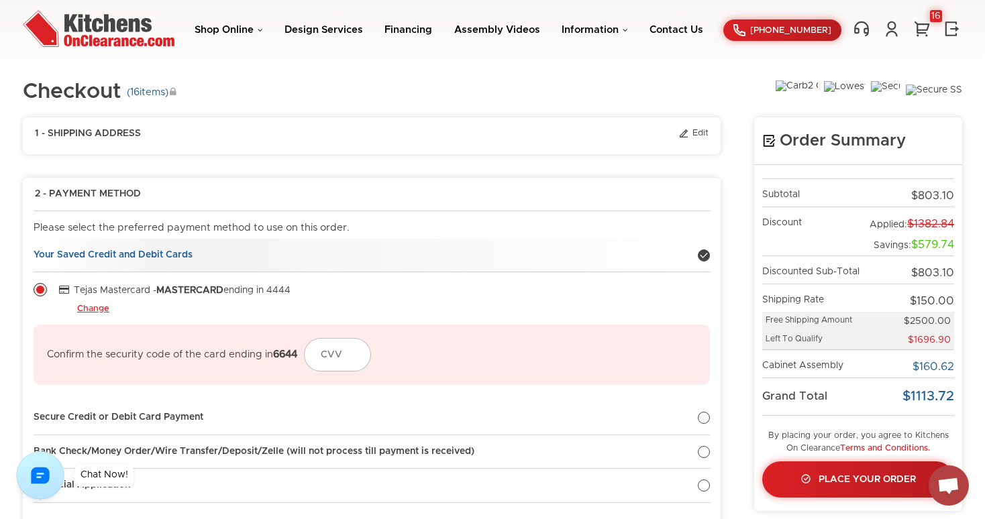
scroll to position [2, 0]
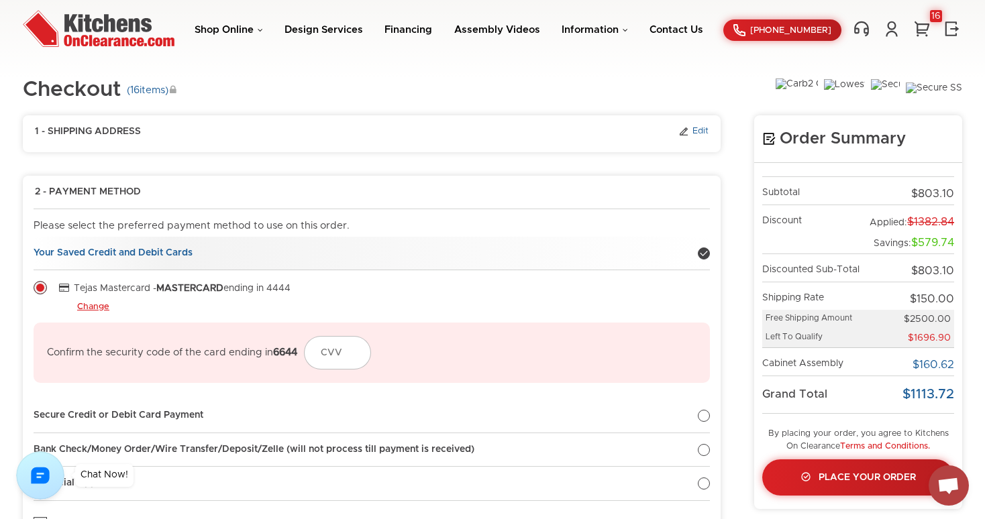
click at [700, 131] on link "Edit" at bounding box center [693, 132] width 30 height 12
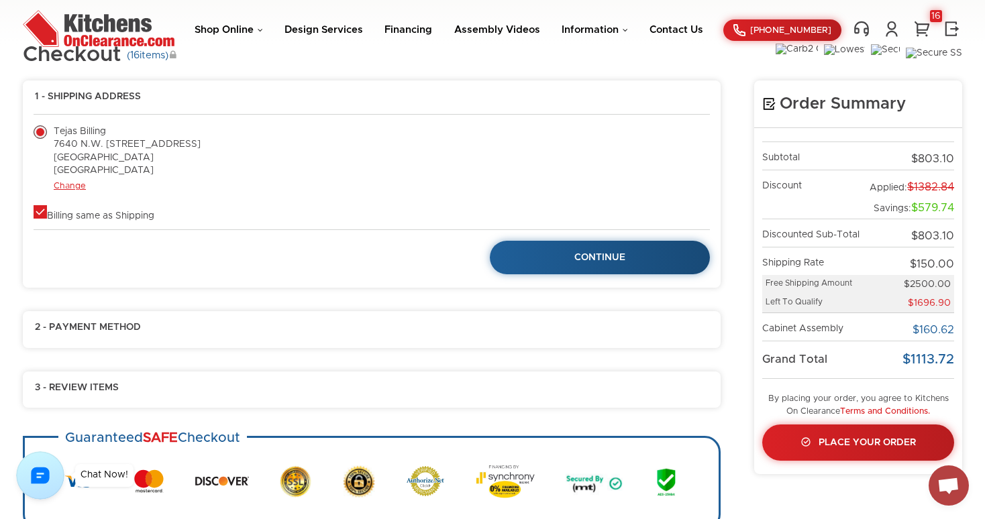
scroll to position [50, 0]
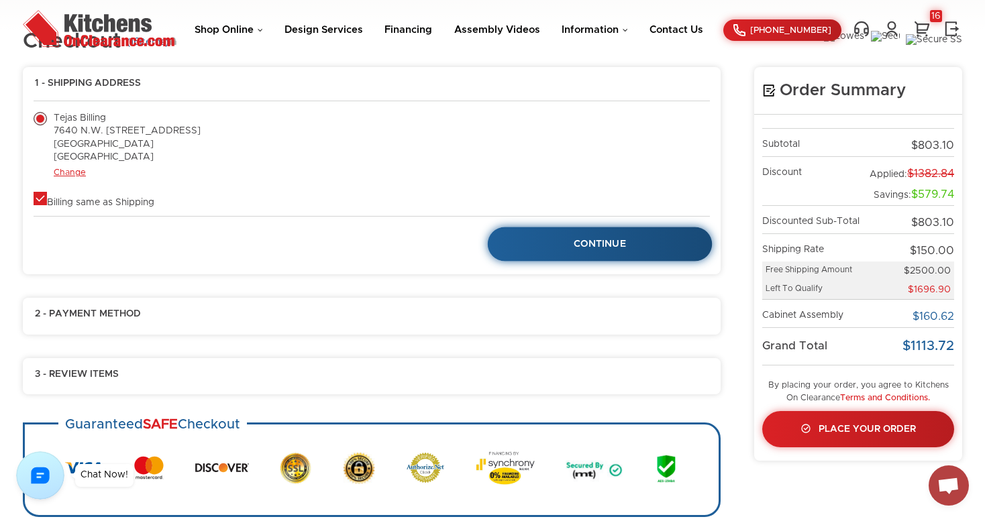
click at [601, 245] on span "Continue" at bounding box center [600, 244] width 52 height 9
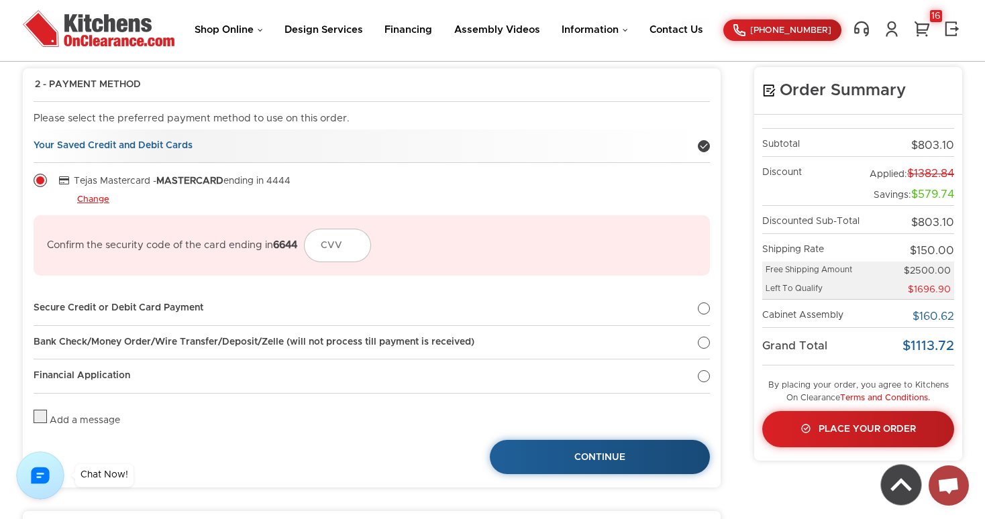
scroll to position [110, 0]
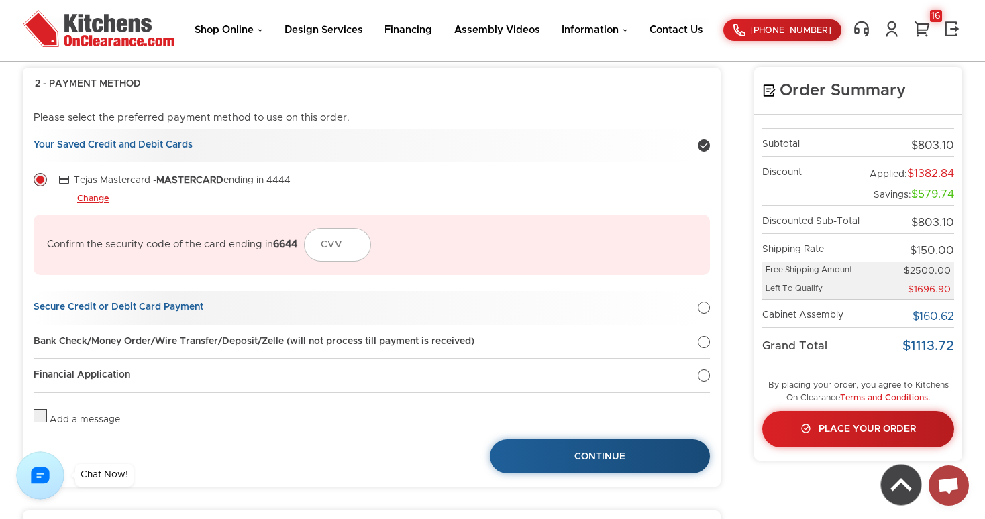
click at [704, 307] on div at bounding box center [704, 308] width 12 height 12
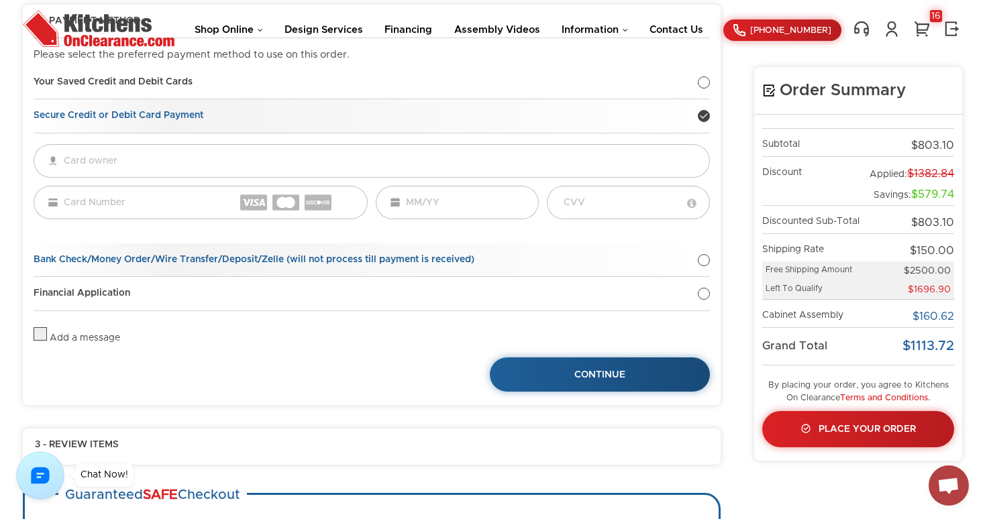
scroll to position [0, 0]
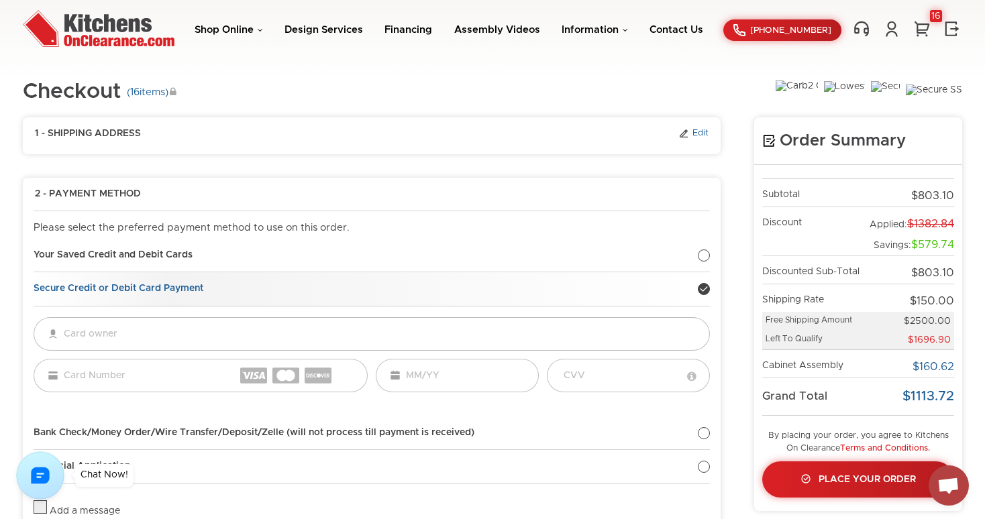
click at [702, 136] on link "Edit" at bounding box center [693, 134] width 30 height 12
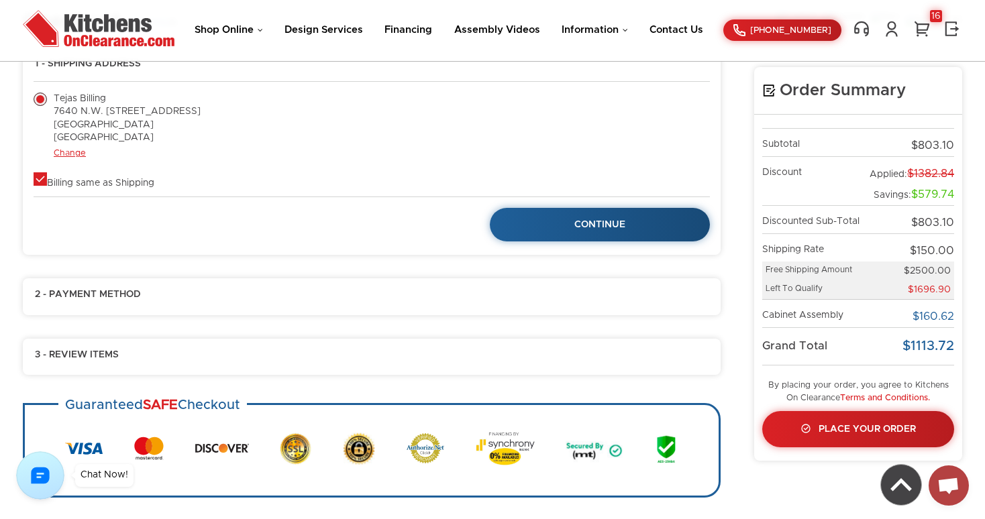
scroll to position [66, 0]
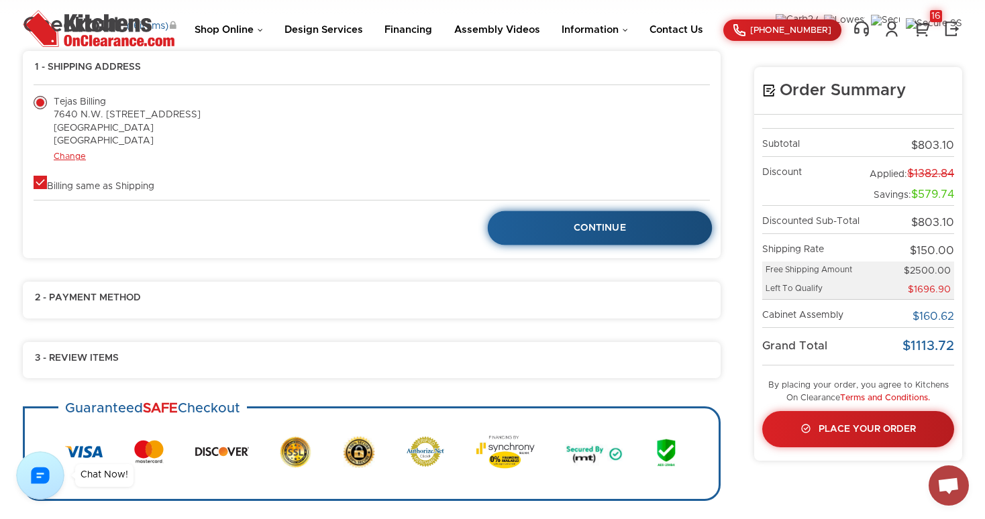
click at [653, 228] on link "Continue" at bounding box center [600, 228] width 225 height 34
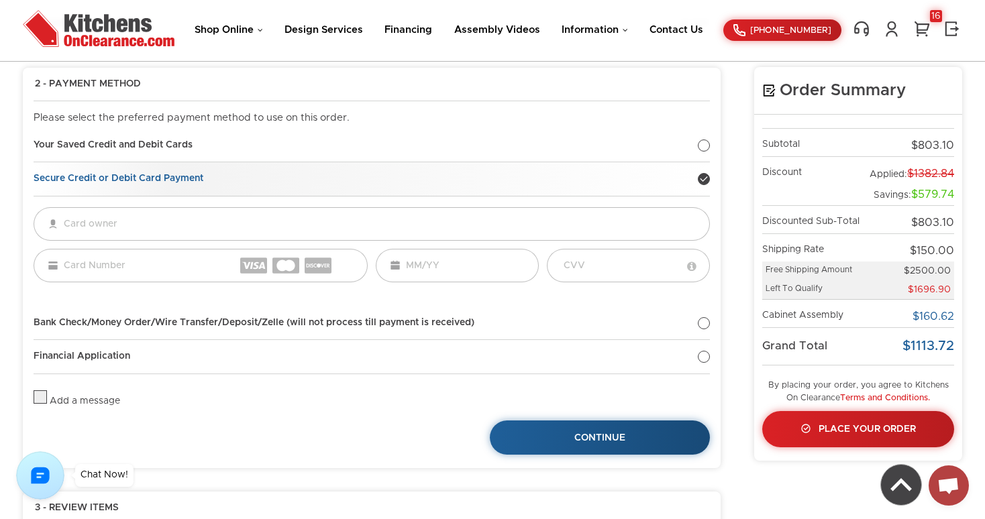
scroll to position [110, 0]
click at [629, 430] on link "Continue" at bounding box center [600, 438] width 225 height 34
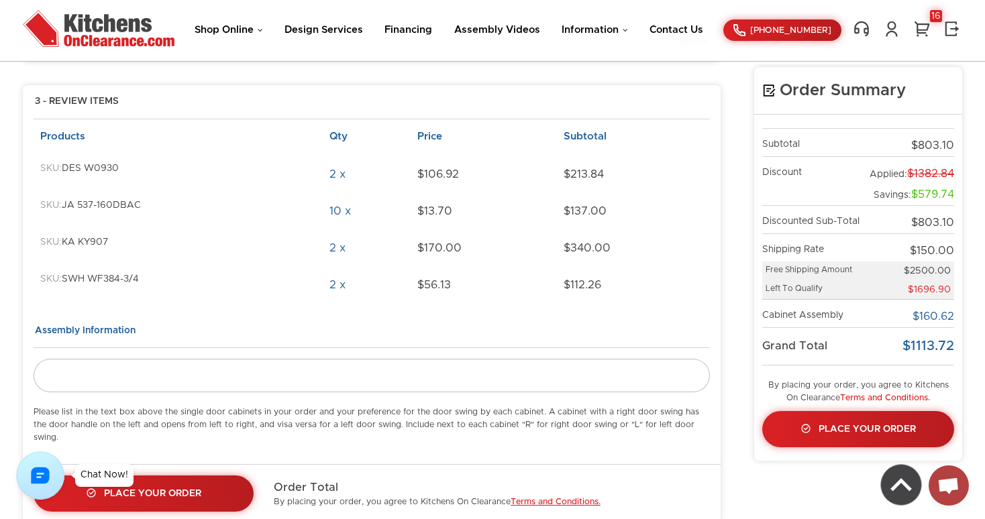
scroll to position [87, 0]
